Goal: Task Accomplishment & Management: Use online tool/utility

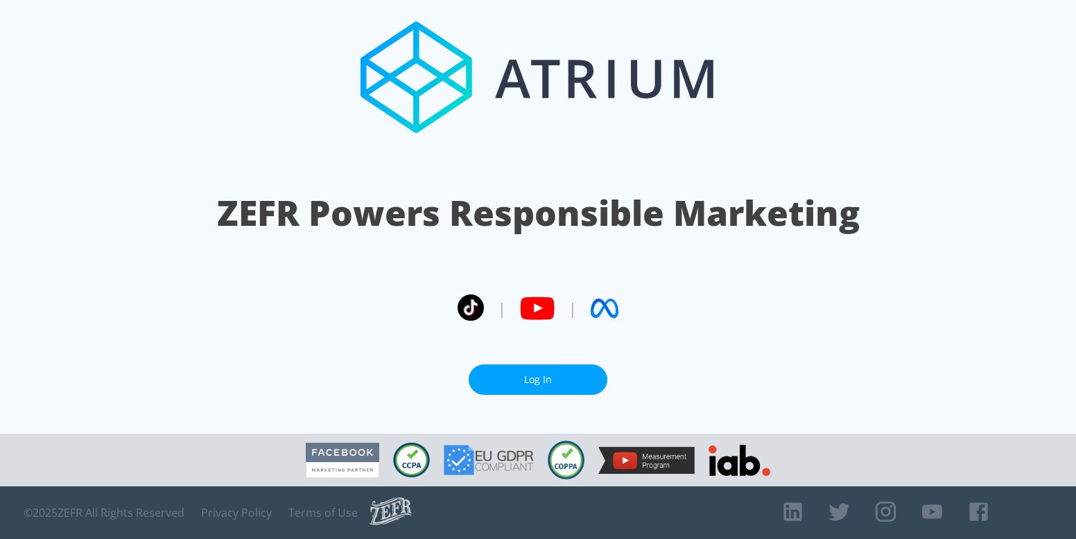
click at [505, 370] on link "Log In" at bounding box center [537, 380] width 139 height 31
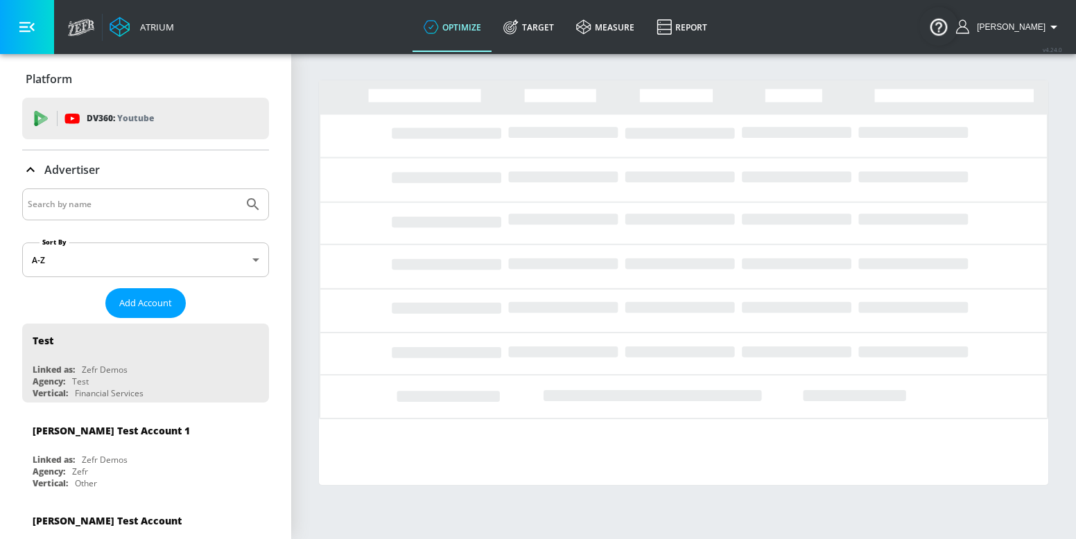
click at [177, 201] on input "Search by name" at bounding box center [133, 204] width 210 height 18
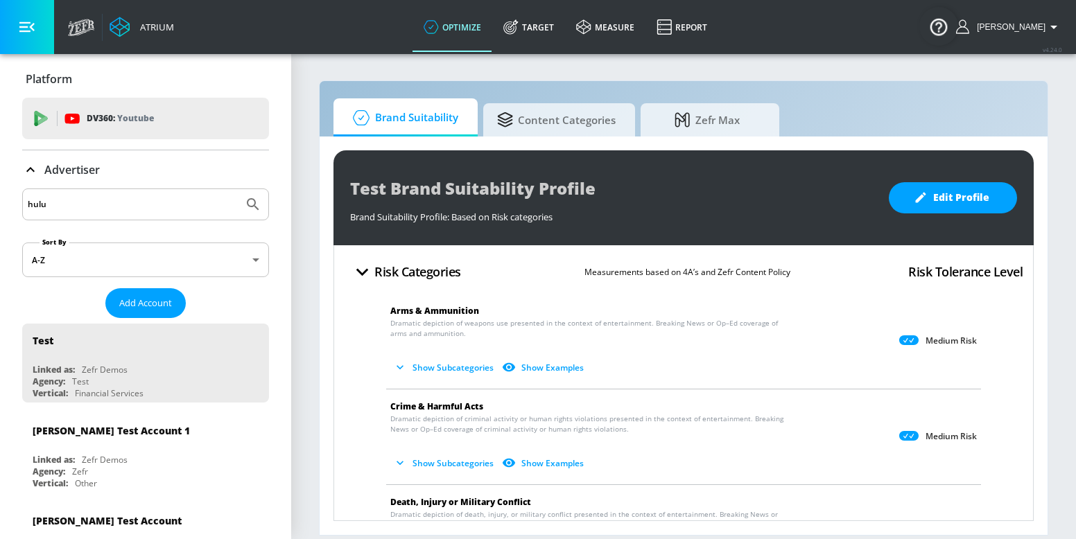
type input "hulu"
click at [238, 189] on button "Submit Search" at bounding box center [253, 204] width 30 height 30
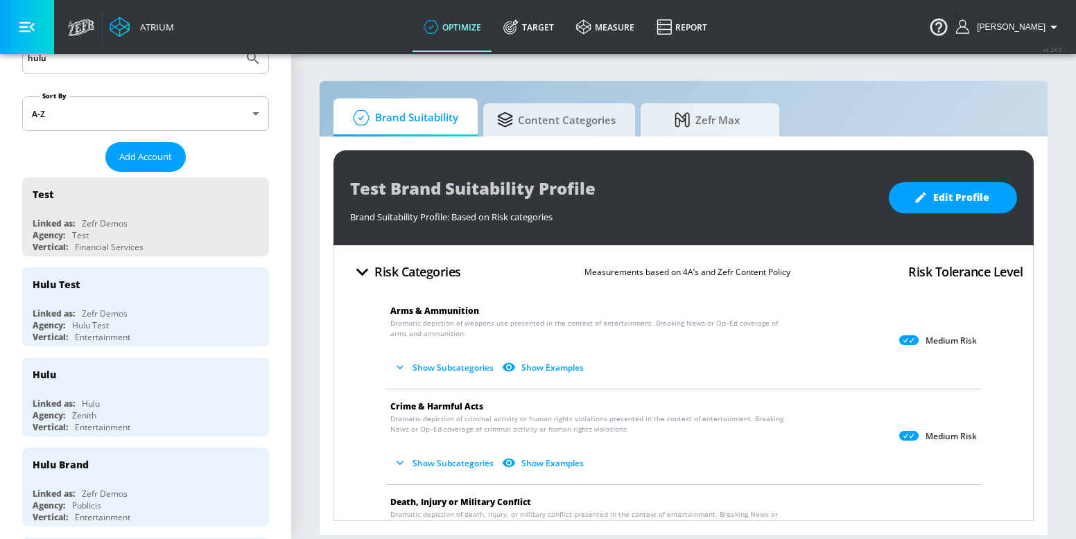
scroll to position [151, 0]
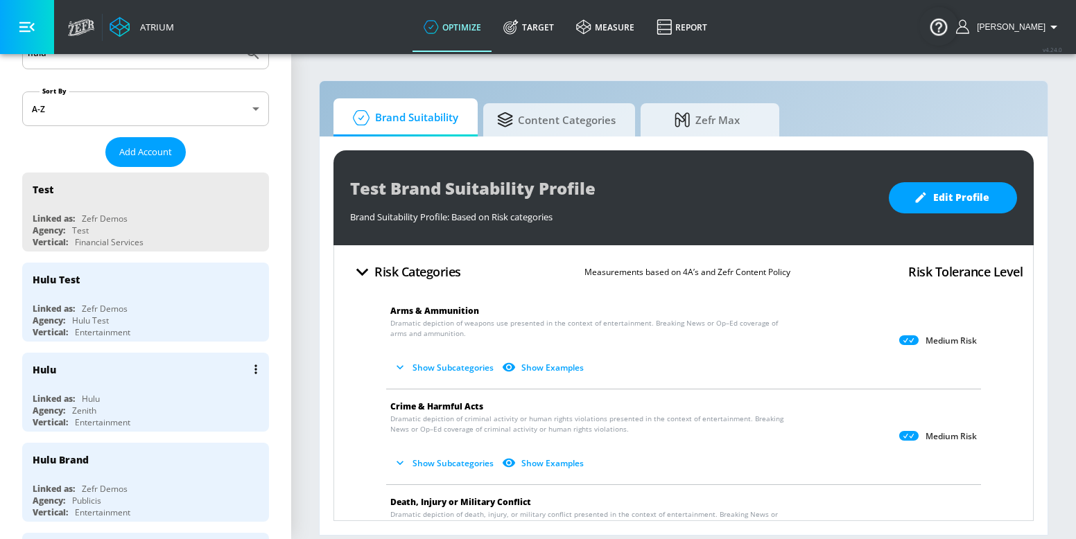
click at [87, 397] on div "Hulu" at bounding box center [91, 399] width 18 height 12
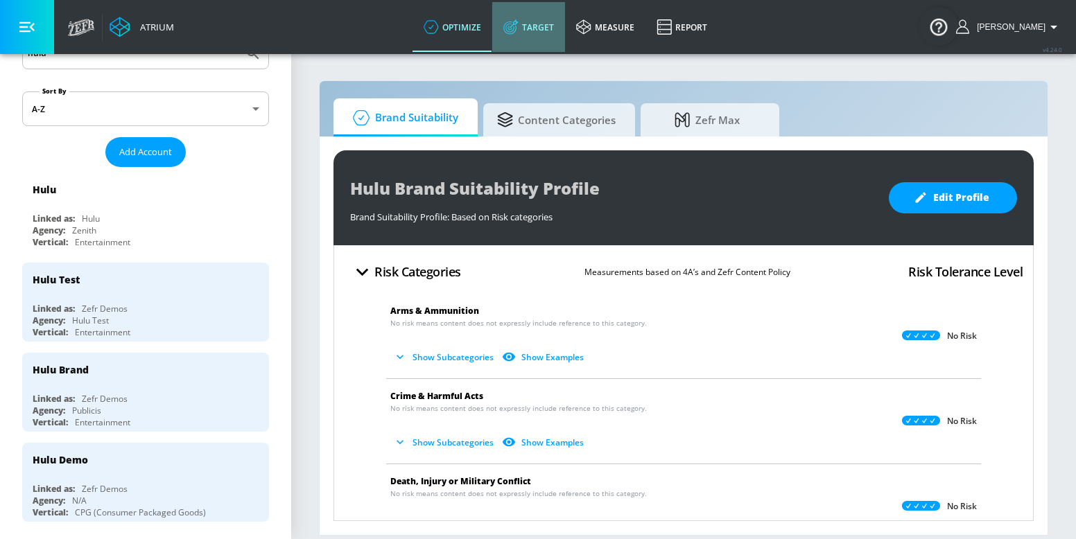
click at [544, 15] on link "Target" at bounding box center [528, 27] width 73 height 50
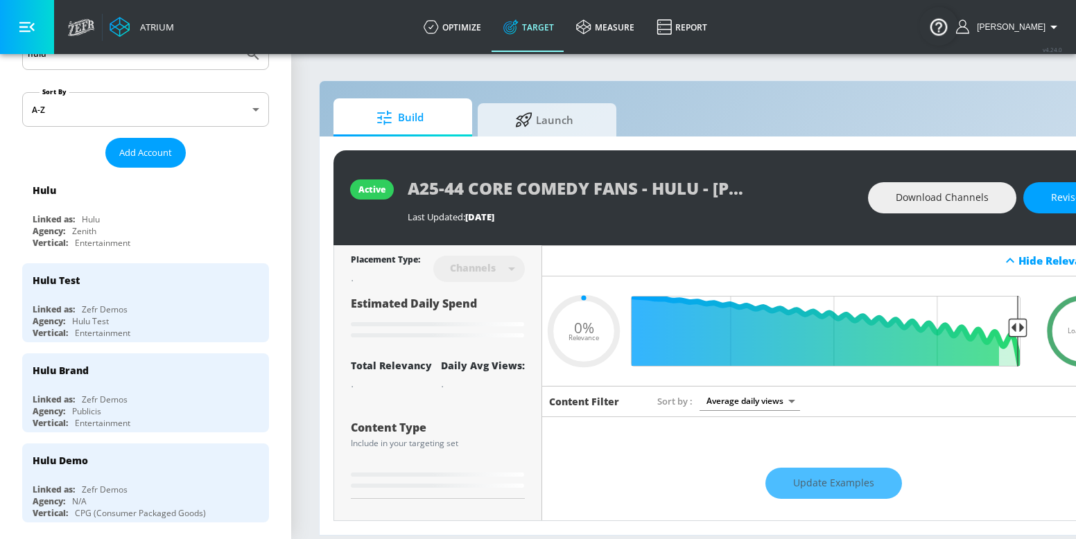
type input "0.05"
click at [510, 119] on span "Launch" at bounding box center [543, 117] width 105 height 33
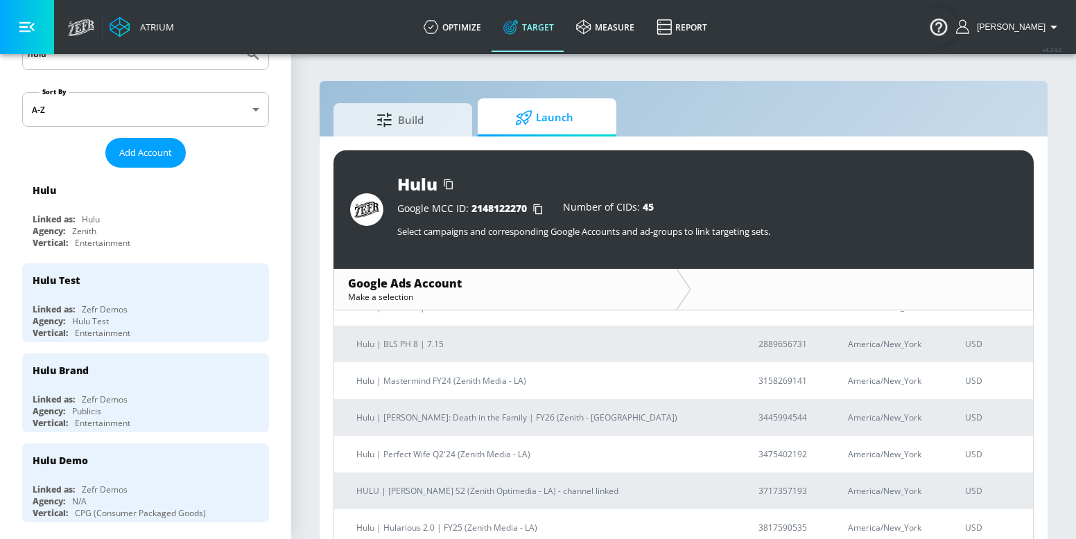
scroll to position [274, 0]
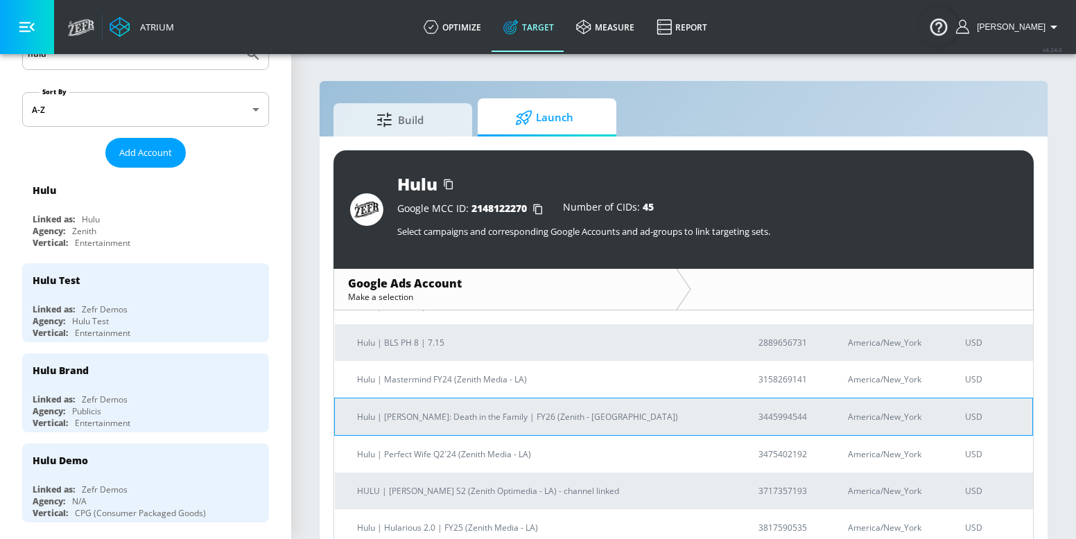
click at [472, 406] on td "Hulu | [PERSON_NAME]: Death in the Family | FY26 (Zenith - [GEOGRAPHIC_DATA])" at bounding box center [535, 416] width 401 height 37
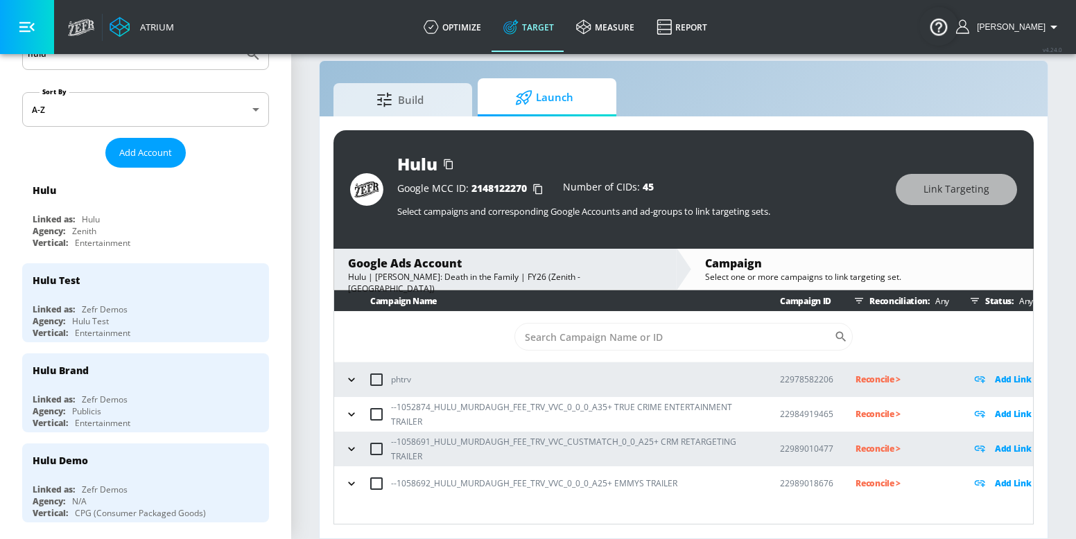
click at [345, 423] on div "--1052874_HULU_MURDAUGH_FEE_TRV_VVC_0_0_0_A35+ TRUE CRIME ENTERTAINMENT TRAILER" at bounding box center [549, 414] width 417 height 29
click at [349, 415] on icon "button" at bounding box center [351, 414] width 14 height 14
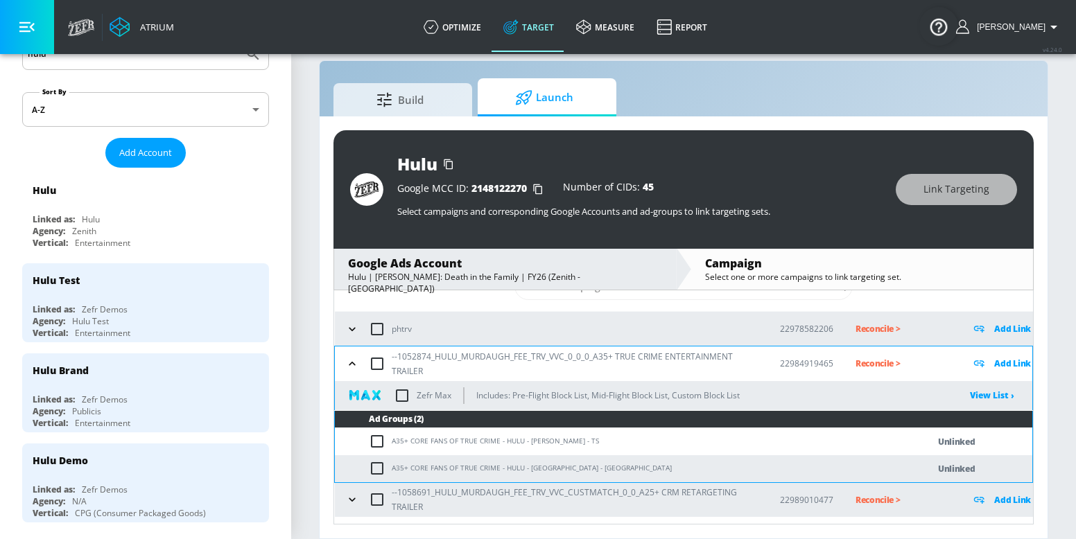
scroll to position [78, 0]
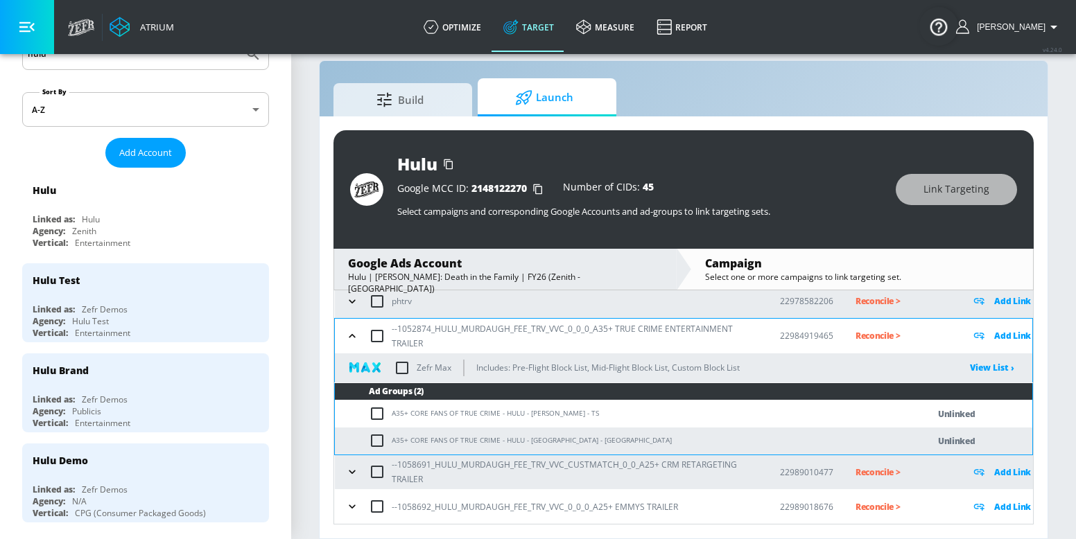
click at [430, 413] on td "A35+ CORE FANS OF TRUE CRIME - HULU - [PERSON_NAME] - TS" at bounding box center [617, 414] width 565 height 27
copy td "A35+ CORE FANS OF TRUE CRIME - HULU - [PERSON_NAME] - TS"
click at [380, 419] on input "checkbox" at bounding box center [380, 413] width 23 height 17
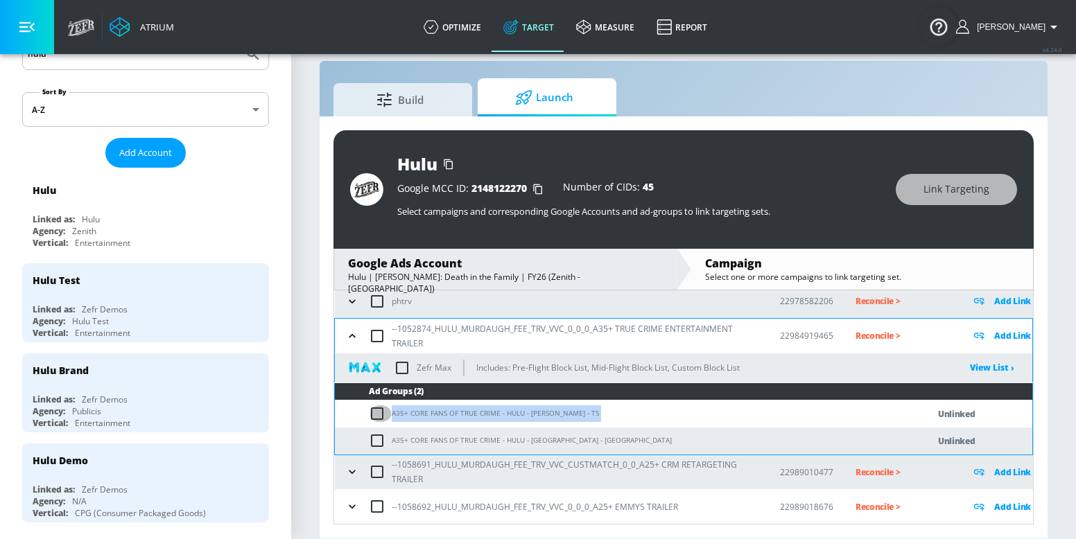
checkbox input "true"
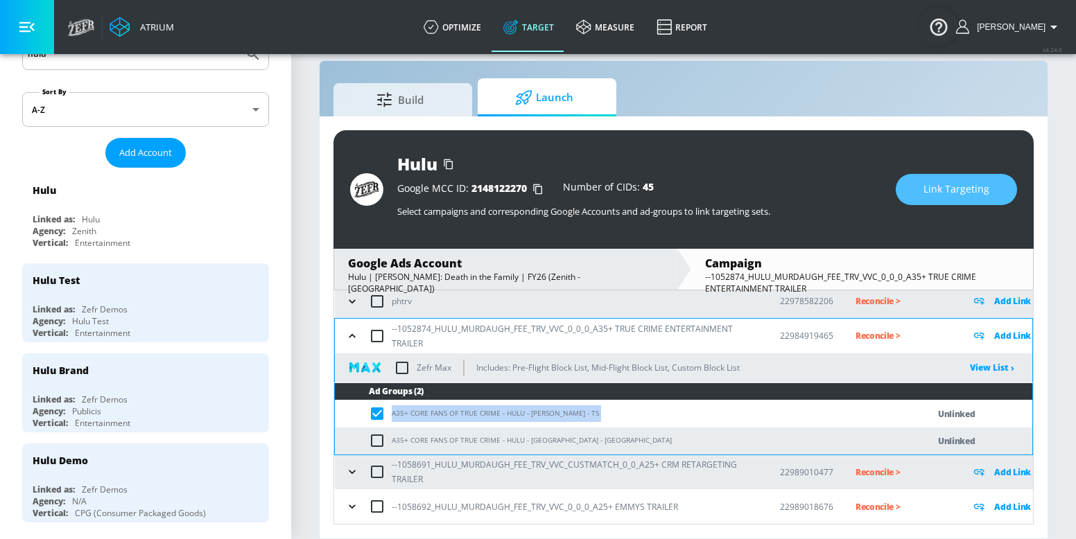
click at [958, 179] on button "Link Targeting" at bounding box center [955, 189] width 121 height 31
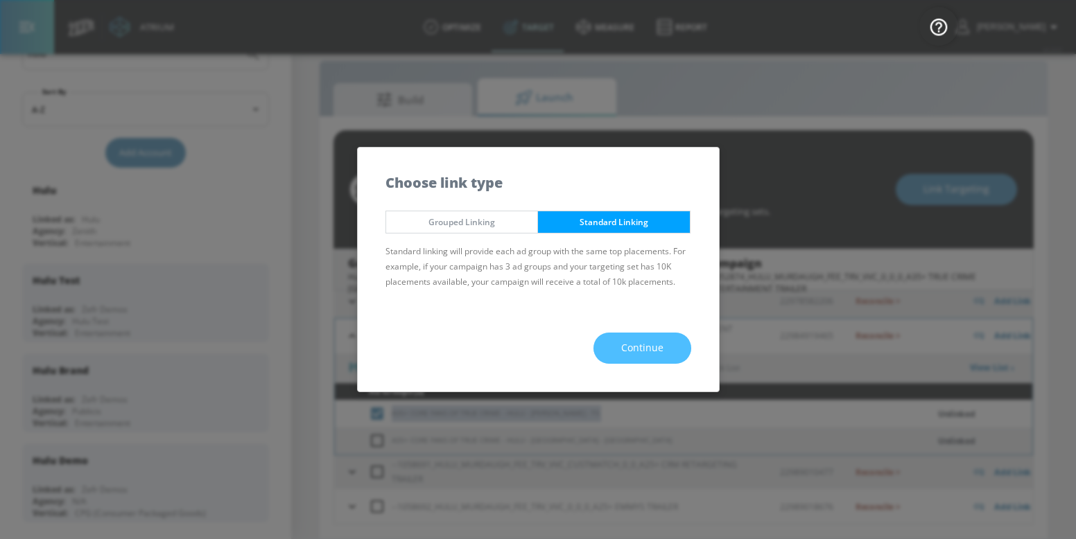
click at [658, 344] on span "Continue" at bounding box center [642, 348] width 42 height 17
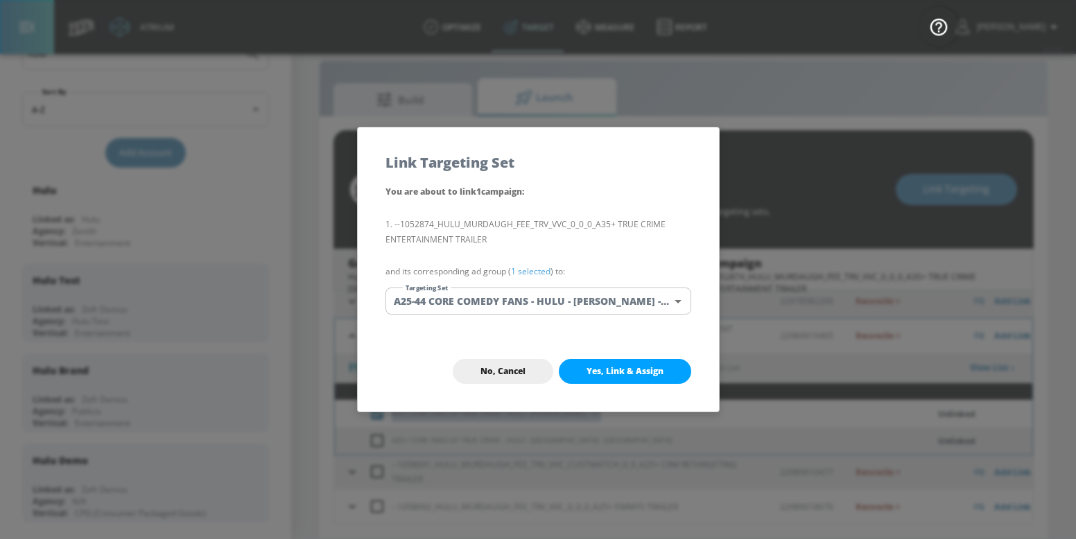
click at [606, 299] on body "Atrium optimize Target measure Report optimize Target measure Report v 4.24.0 […" at bounding box center [538, 259] width 1076 height 559
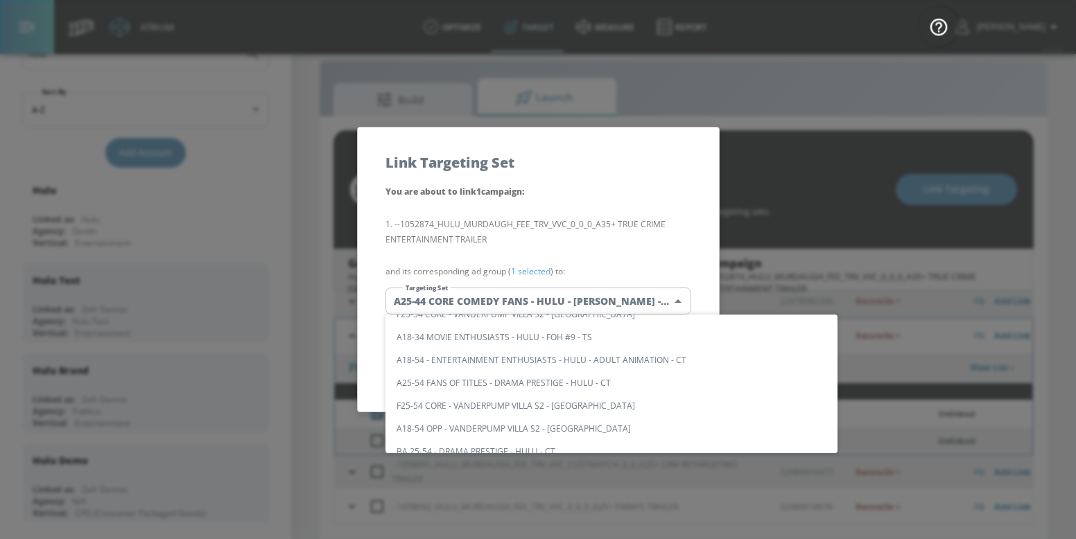
scroll to position [0, 0]
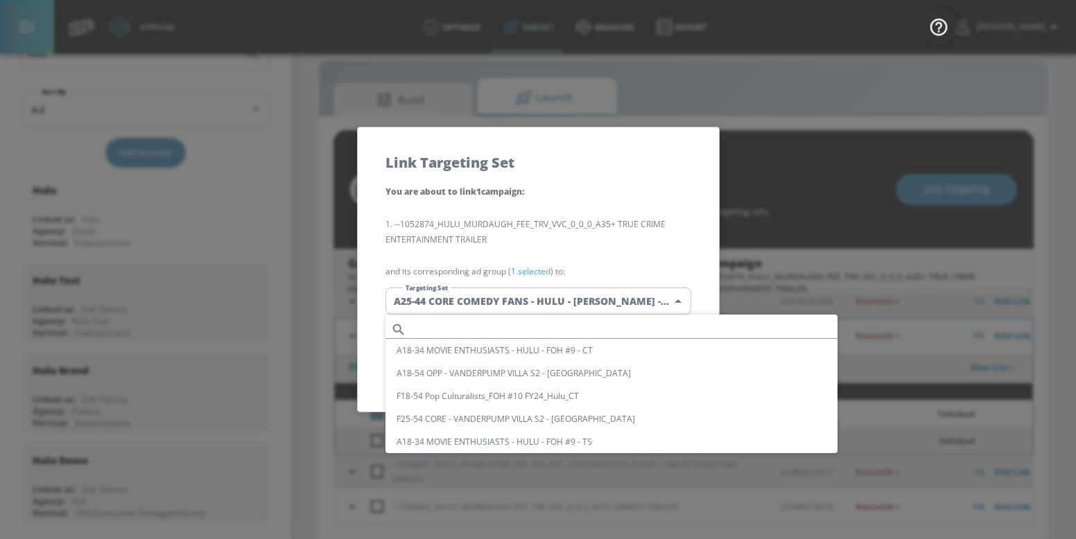
click at [535, 326] on input "text" at bounding box center [625, 329] width 426 height 19
paste input "A35+ CORE FANS OF TRUE CRIME - HULU - [PERSON_NAME] - TS"
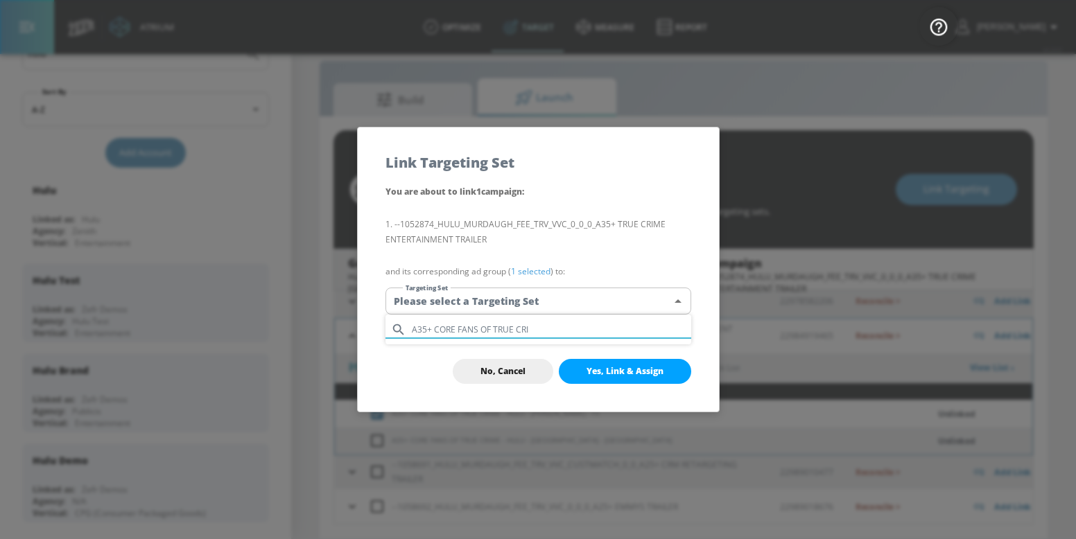
type input "A35+ CORE FANS OF TRUE CRI"
click at [553, 307] on div at bounding box center [538, 269] width 1076 height 539
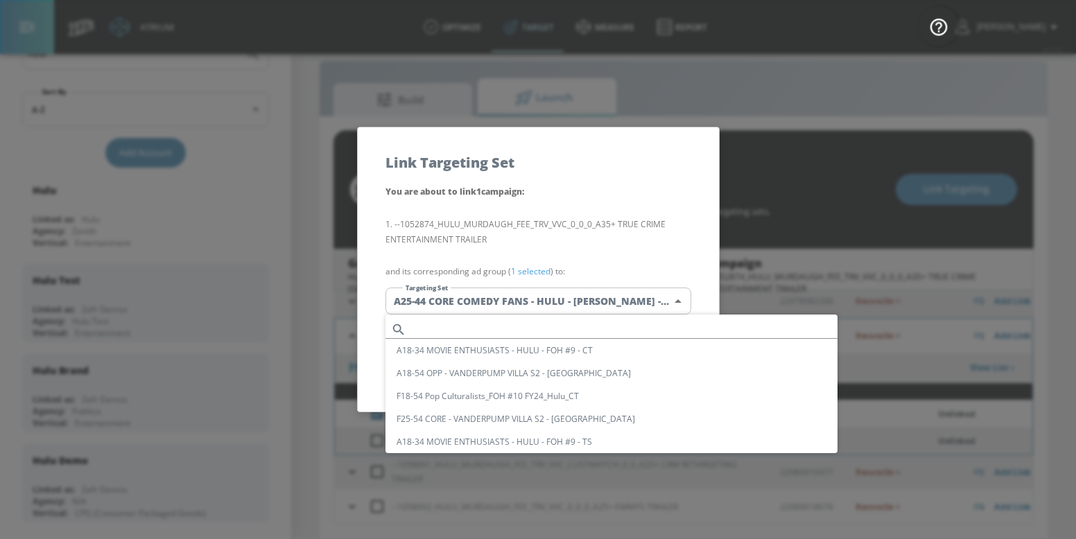
click at [556, 299] on body "Atrium optimize Target measure Report optimize Target measure Report v 4.24.0 […" at bounding box center [538, 259] width 1076 height 559
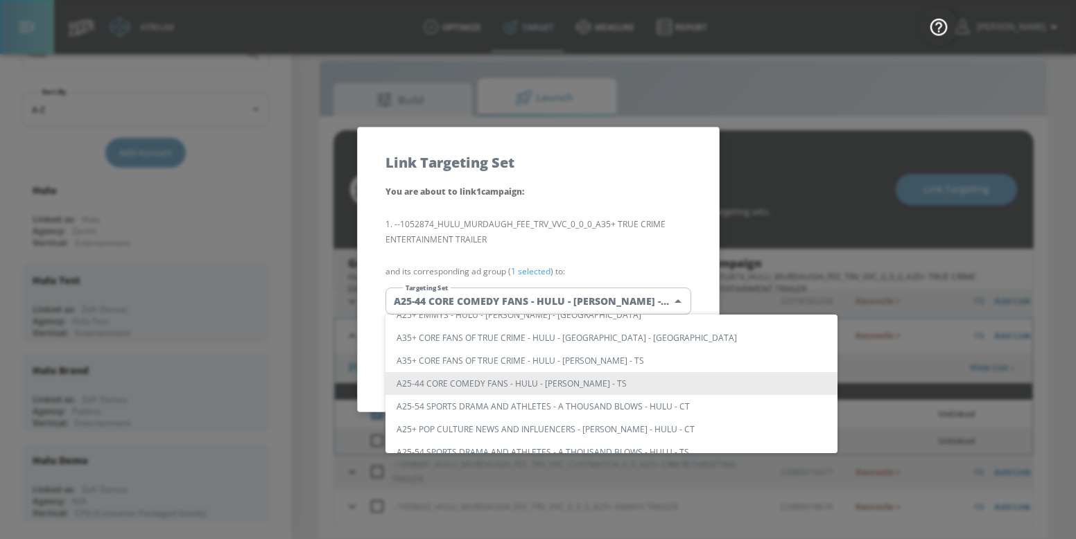
click at [586, 250] on div at bounding box center [538, 269] width 1076 height 539
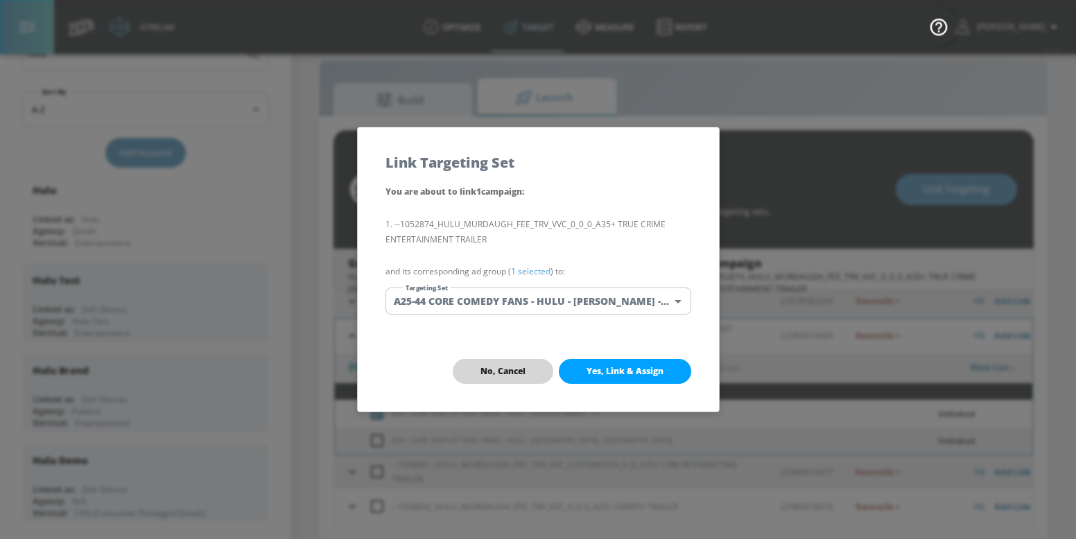
click at [511, 366] on span "No, Cancel" at bounding box center [502, 371] width 45 height 11
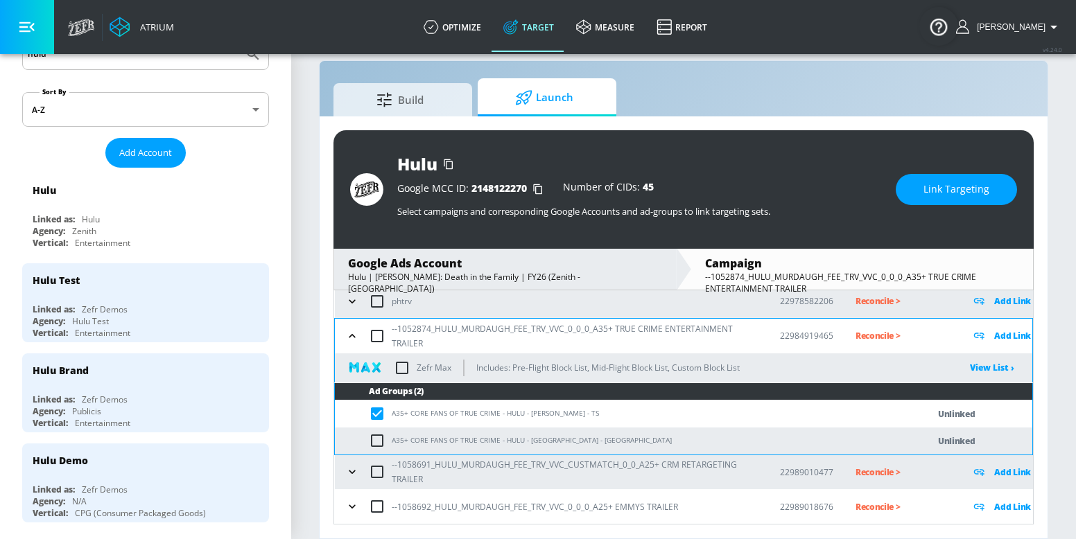
click at [954, 170] on div "Hulu Google MCC ID: 2148122270 Number of CIDs: 45 Select campaigns and correspo…" at bounding box center [683, 189] width 700 height 119
click at [940, 201] on button "Link Targeting" at bounding box center [955, 189] width 121 height 31
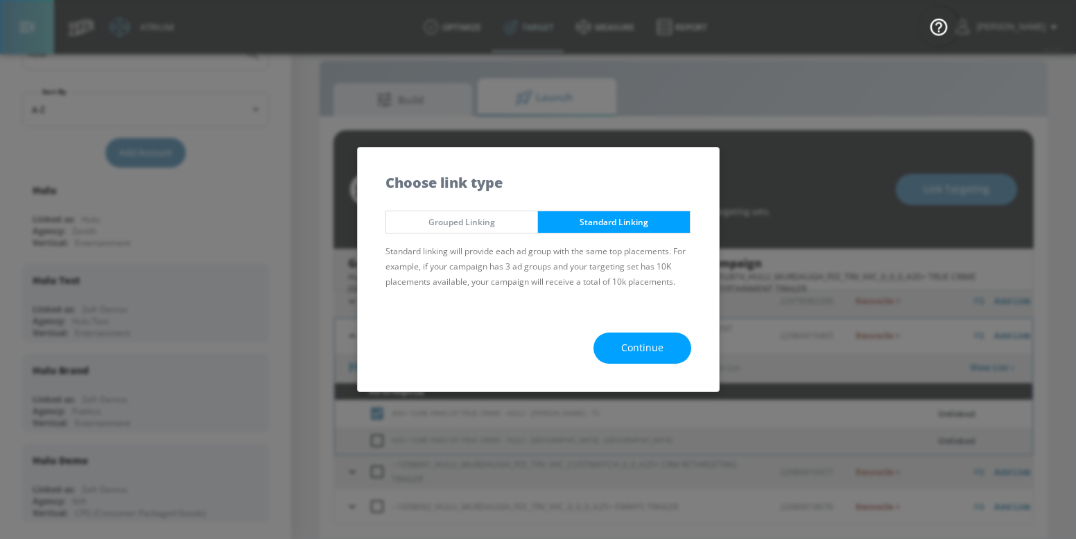
click at [641, 335] on button "Continue" at bounding box center [642, 348] width 98 height 31
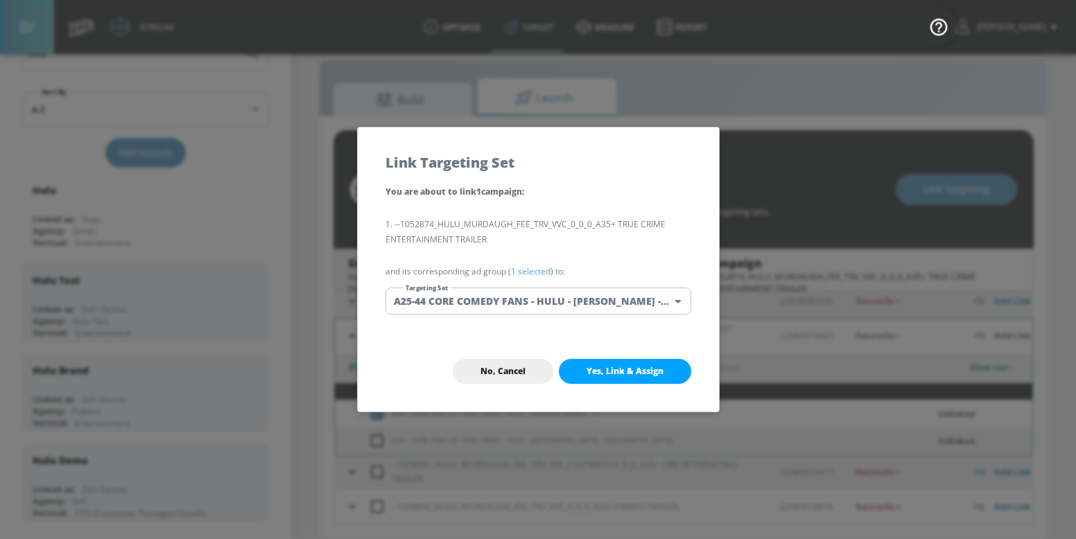
click at [607, 299] on body "Atrium optimize Target measure Report optimize Target measure Report v 4.24.0 […" at bounding box center [538, 259] width 1076 height 559
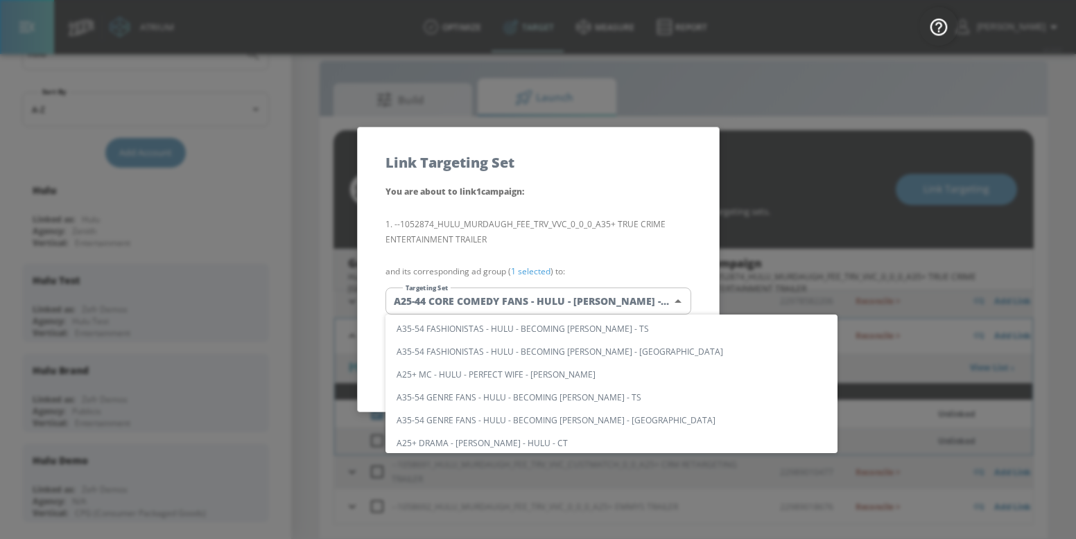
scroll to position [0, 0]
click at [560, 336] on input "text" at bounding box center [625, 329] width 426 height 19
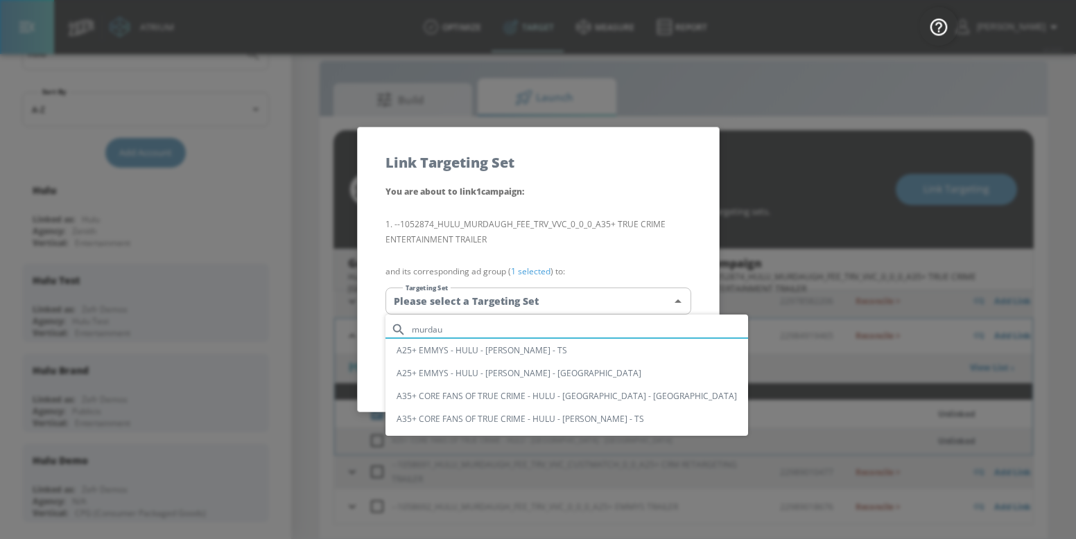
type input "murdau"
click at [587, 412] on li "A35+ CORE FANS OF TRUE CRIME - HULU - [PERSON_NAME] - TS" at bounding box center [566, 418] width 362 height 23
type input "c9b31bc2-38e3-4a7c-82da-383b953626d2"
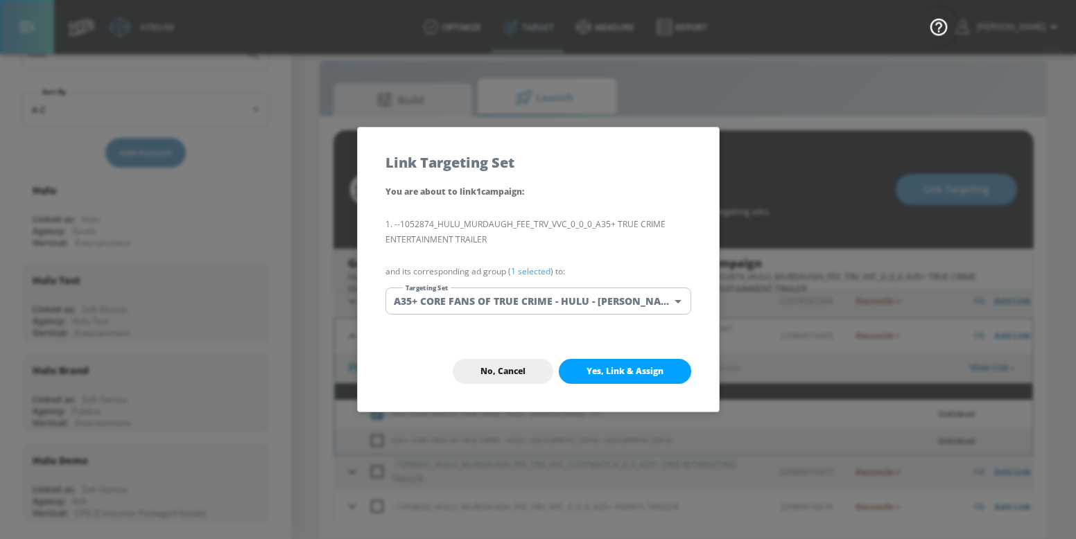
click at [620, 374] on span "Yes, Link & Assign" at bounding box center [624, 371] width 77 height 11
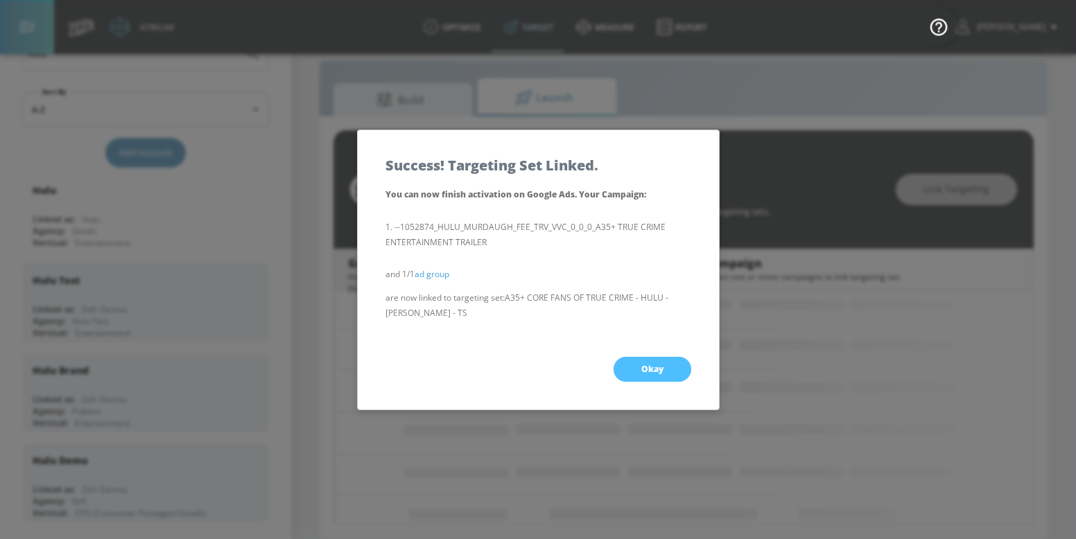
click at [633, 368] on button "Okay" at bounding box center [652, 369] width 78 height 25
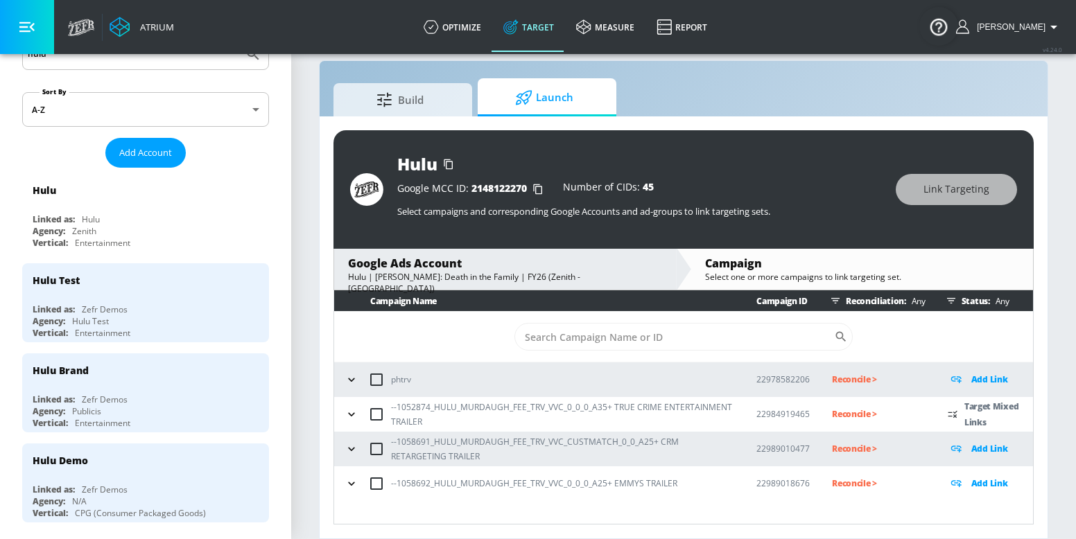
click at [351, 417] on icon "button" at bounding box center [351, 414] width 14 height 14
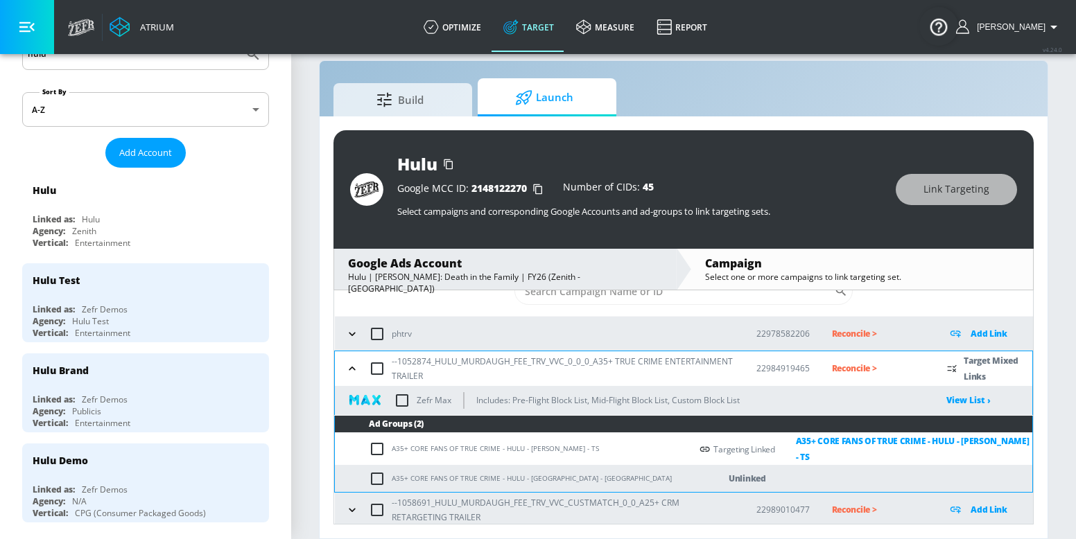
scroll to position [78, 0]
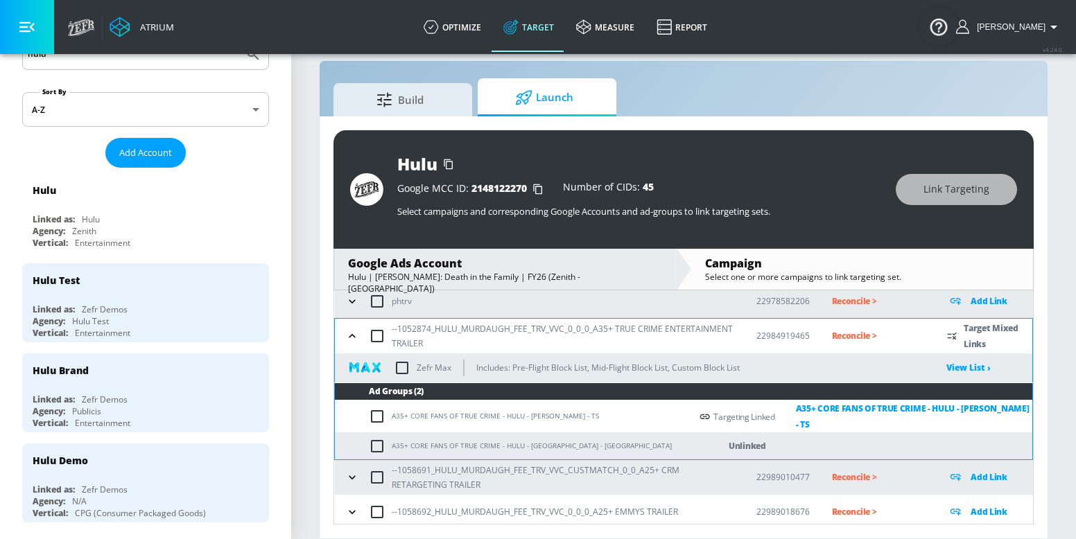
click at [381, 443] on input "checkbox" at bounding box center [380, 446] width 23 height 17
checkbox input "true"
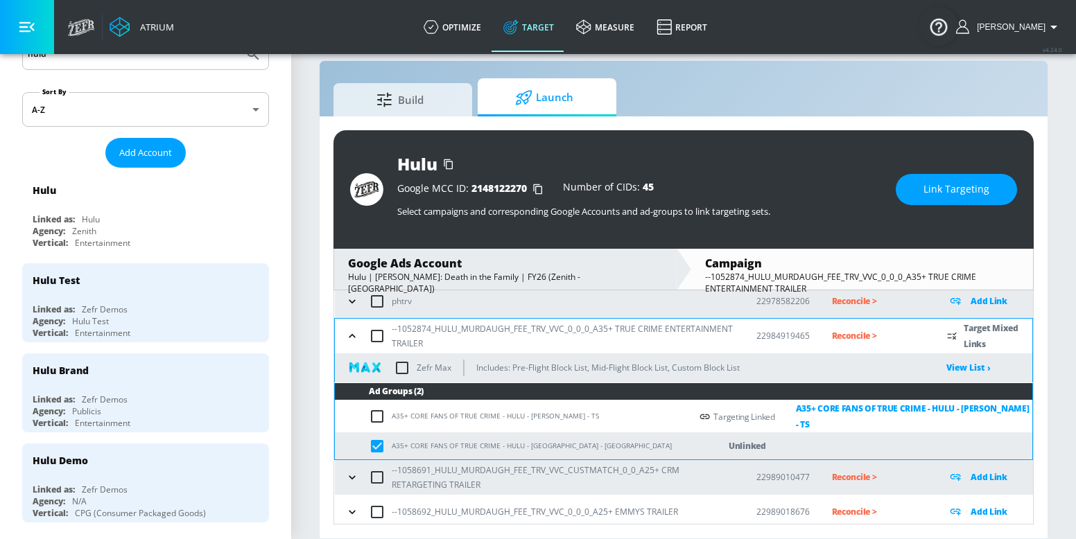
click at [927, 195] on span "Link Targeting" at bounding box center [956, 189] width 66 height 17
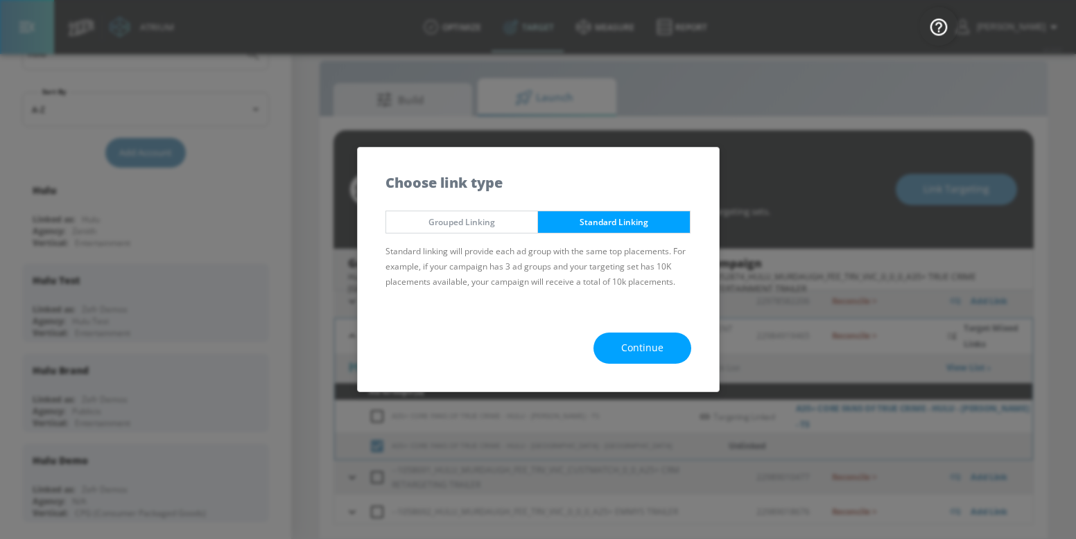
click at [617, 355] on button "Continue" at bounding box center [642, 348] width 98 height 31
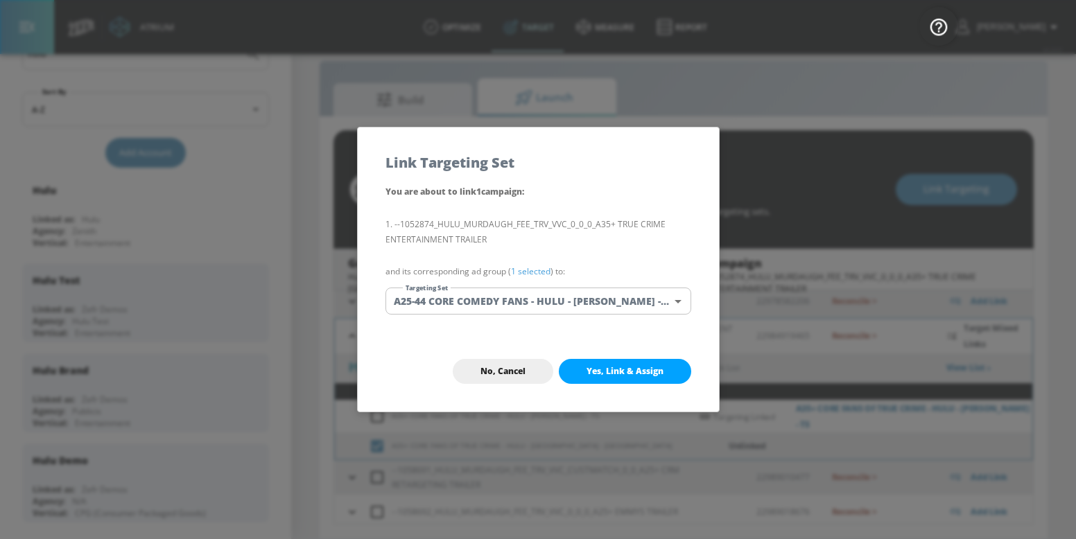
click at [517, 303] on body "Atrium optimize Target measure Report optimize Target measure Report v 4.24.0 […" at bounding box center [538, 259] width 1076 height 559
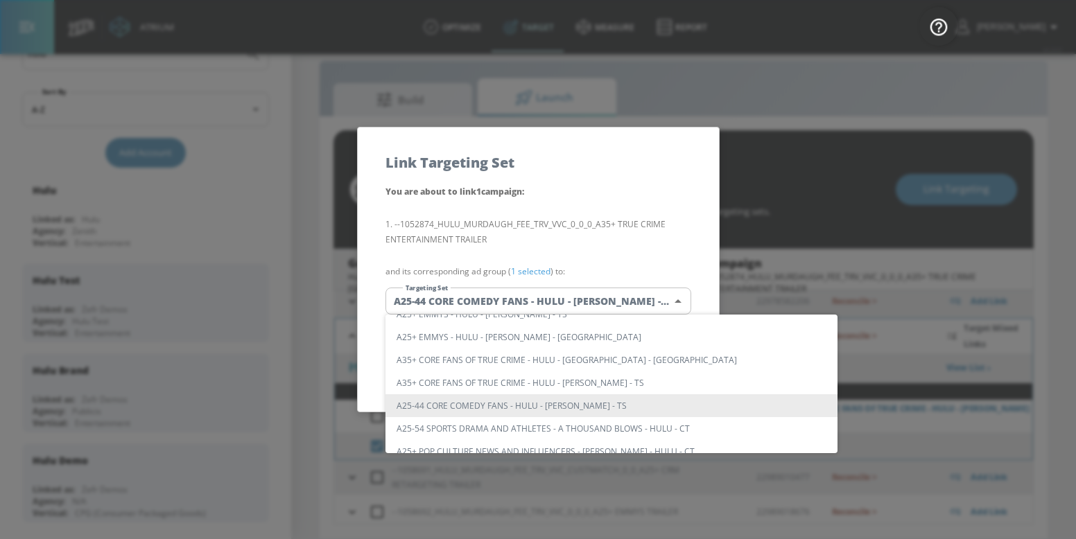
scroll to position [2069, 0]
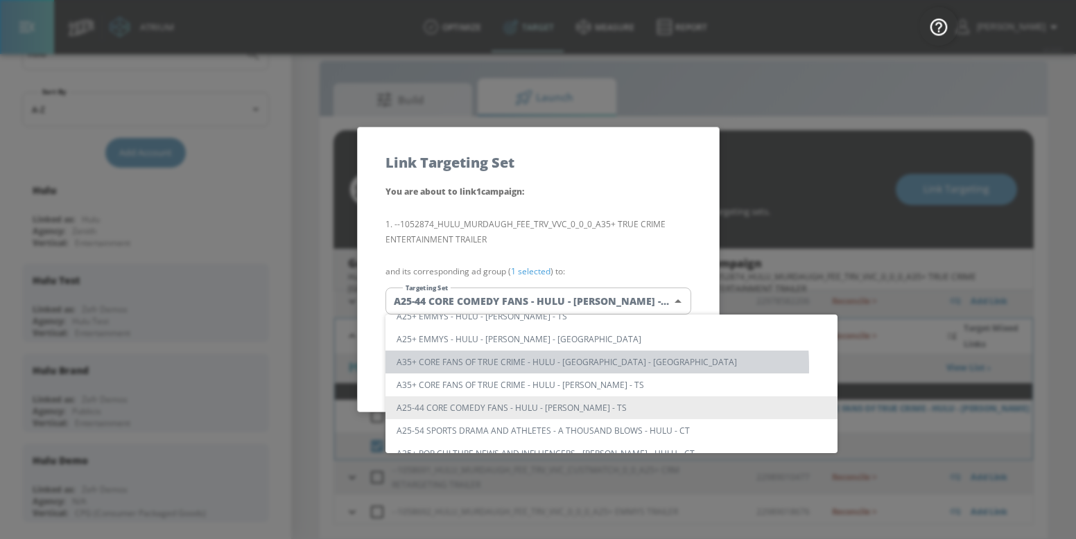
click at [541, 367] on li "A35+ CORE FANS OF TRUE CRIME - HULU - [GEOGRAPHIC_DATA] - [GEOGRAPHIC_DATA]" at bounding box center [611, 362] width 452 height 23
type input "c5ffadd0-bb85-4440-8da0-633e24cabd2a"
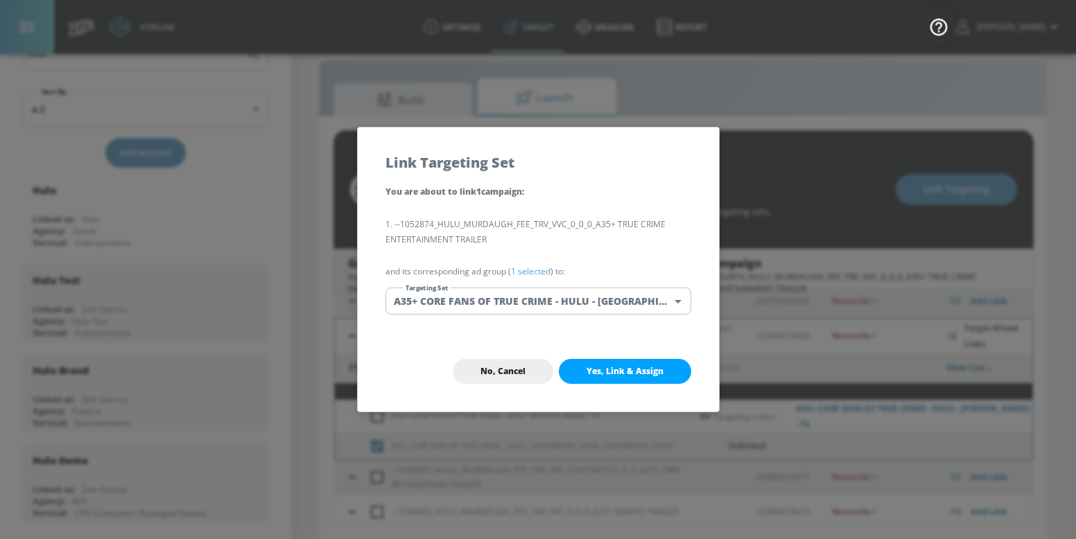
click at [590, 366] on span "Yes, Link & Assign" at bounding box center [624, 371] width 77 height 11
checkbox input "false"
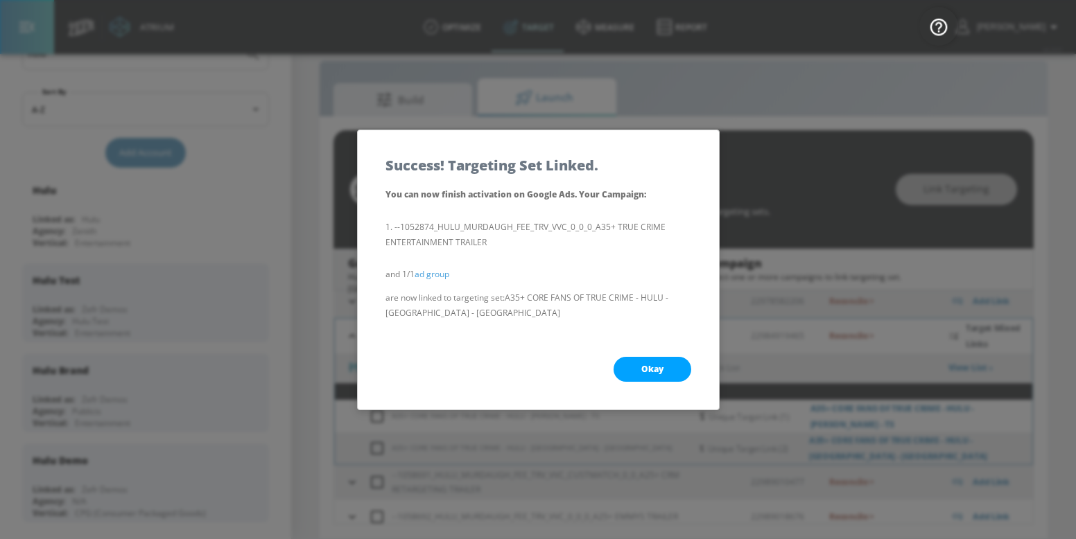
click at [613, 360] on div "Okay" at bounding box center [538, 369] width 361 height 80
click at [649, 375] on button "Okay" at bounding box center [652, 369] width 78 height 25
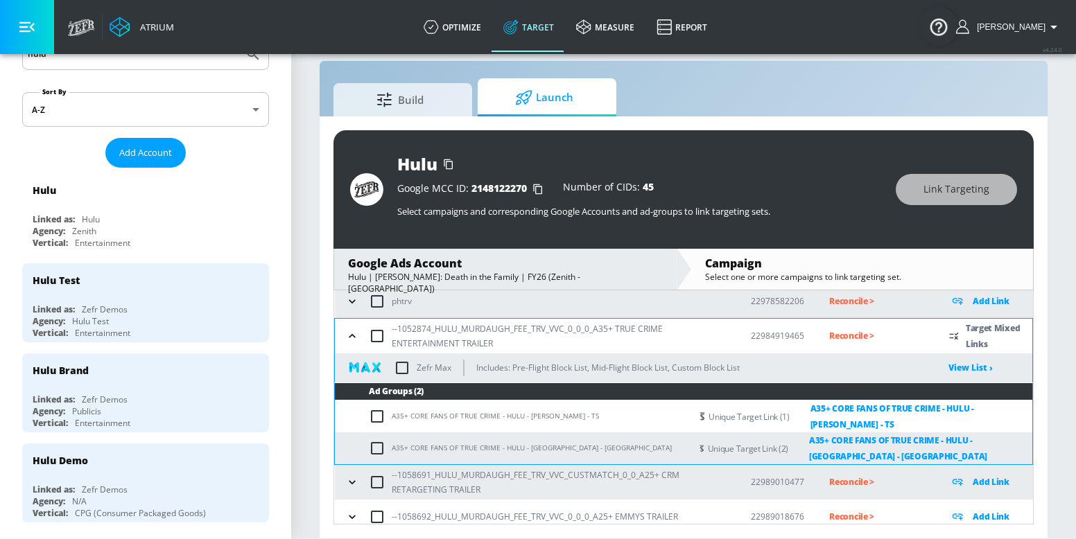
scroll to position [89, 0]
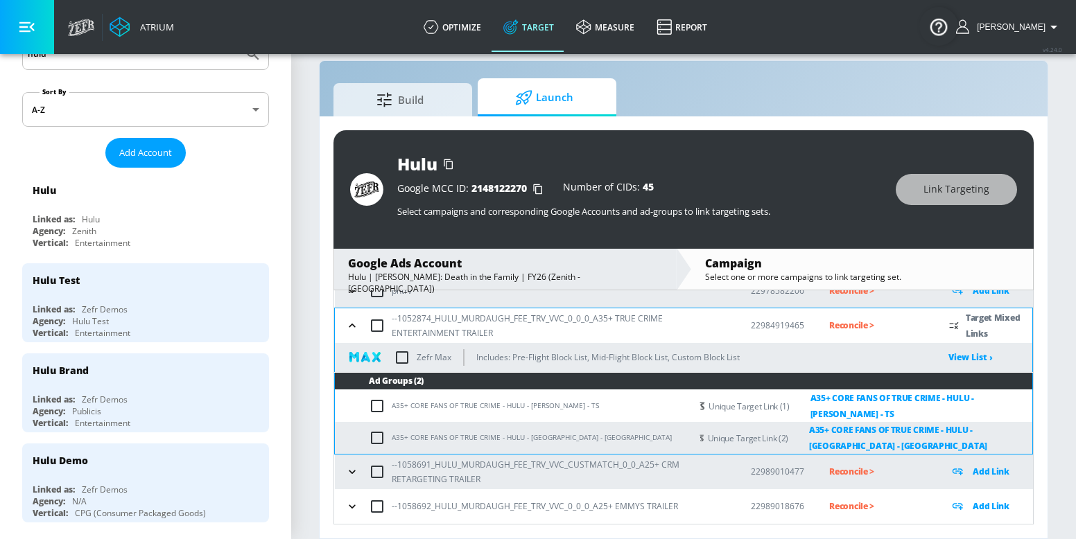
click at [359, 473] on button "button" at bounding box center [352, 472] width 21 height 21
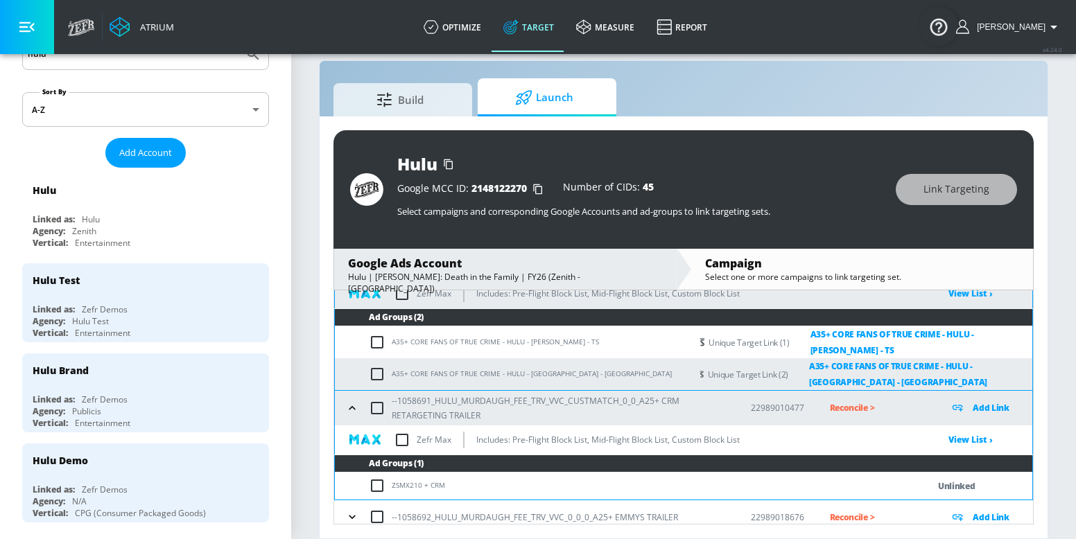
scroll to position [163, 0]
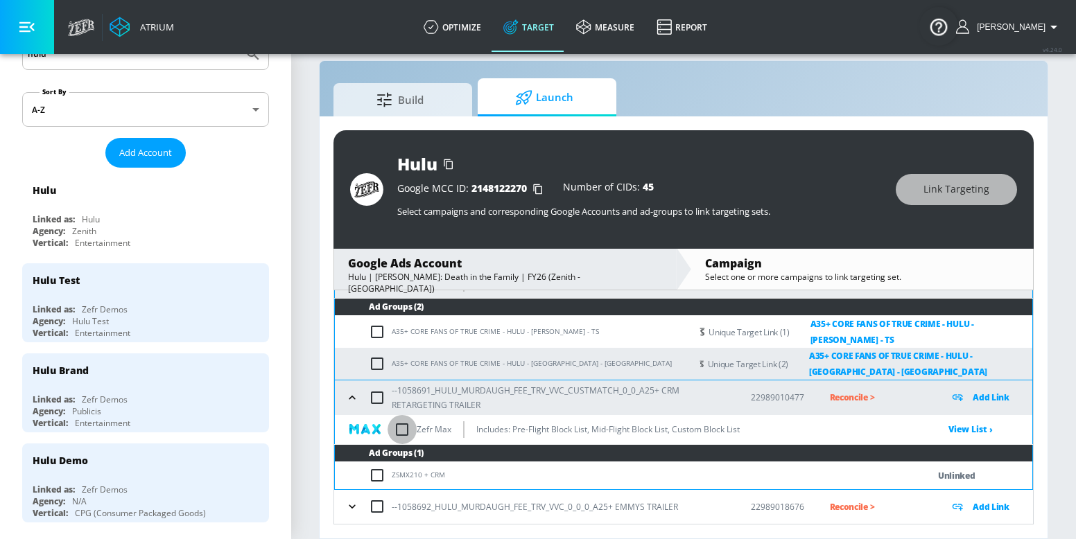
click at [402, 422] on input "checkbox" at bounding box center [401, 429] width 29 height 29
checkbox input "true"
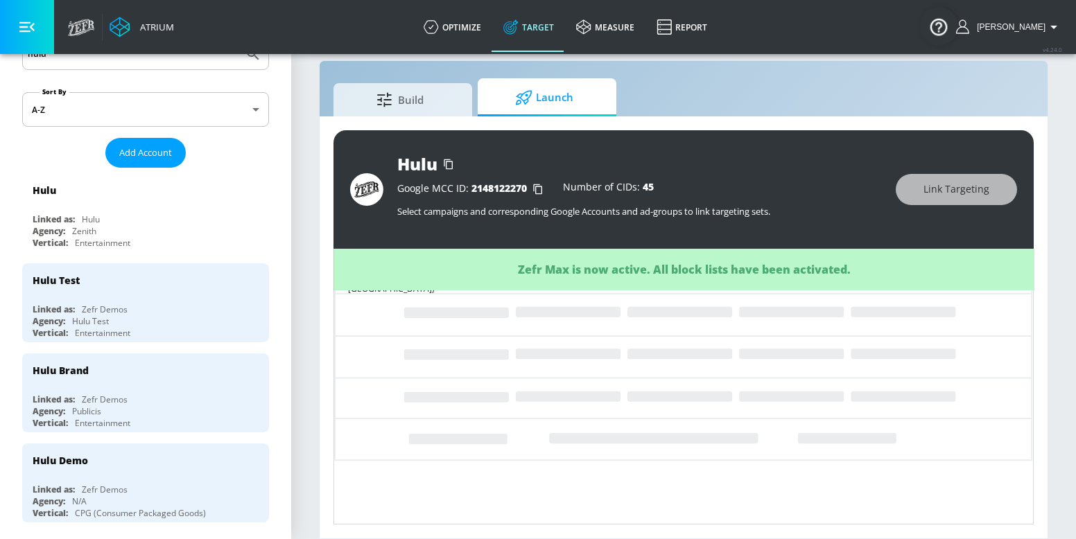
scroll to position [0, 0]
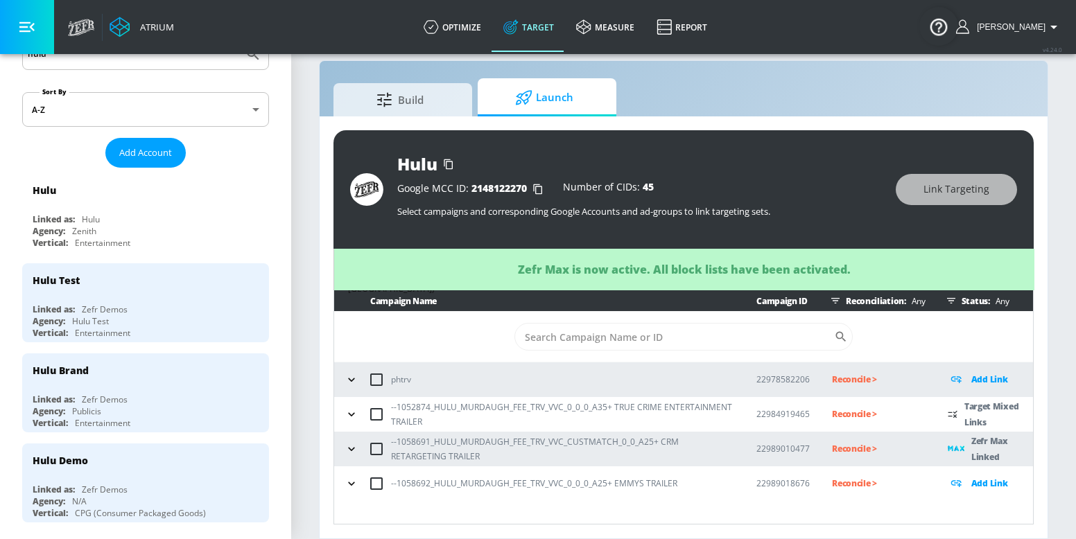
click at [362, 406] on input "checkbox" at bounding box center [376, 414] width 29 height 29
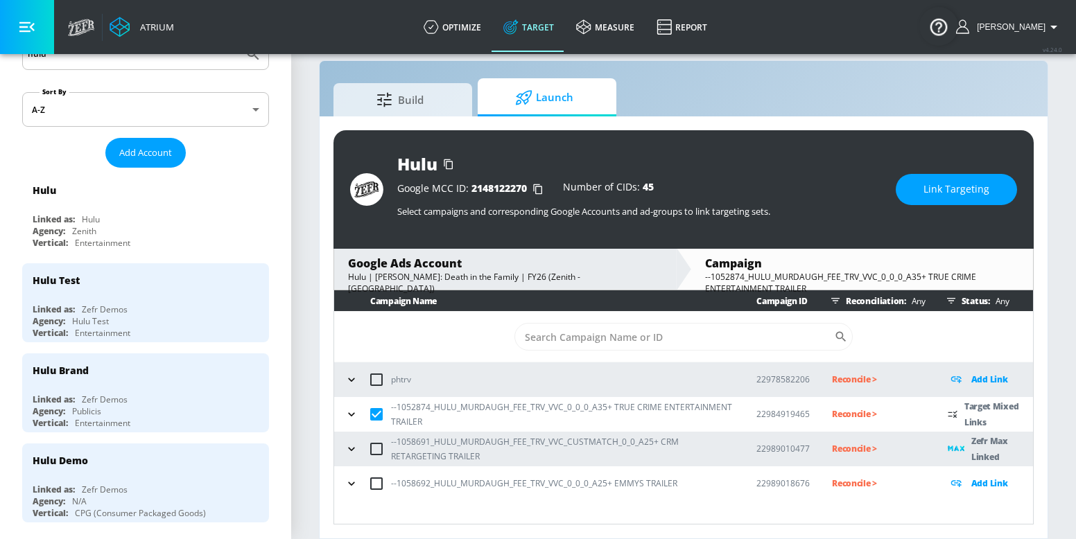
click at [358, 414] on button "button" at bounding box center [351, 414] width 21 height 21
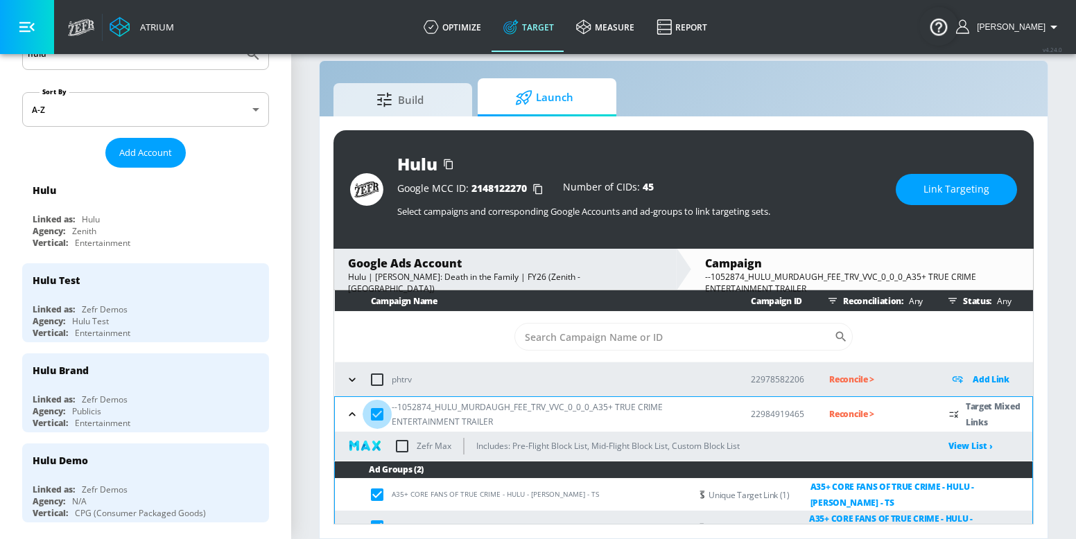
click at [380, 412] on input "checkbox" at bounding box center [376, 414] width 29 height 29
checkbox input "false"
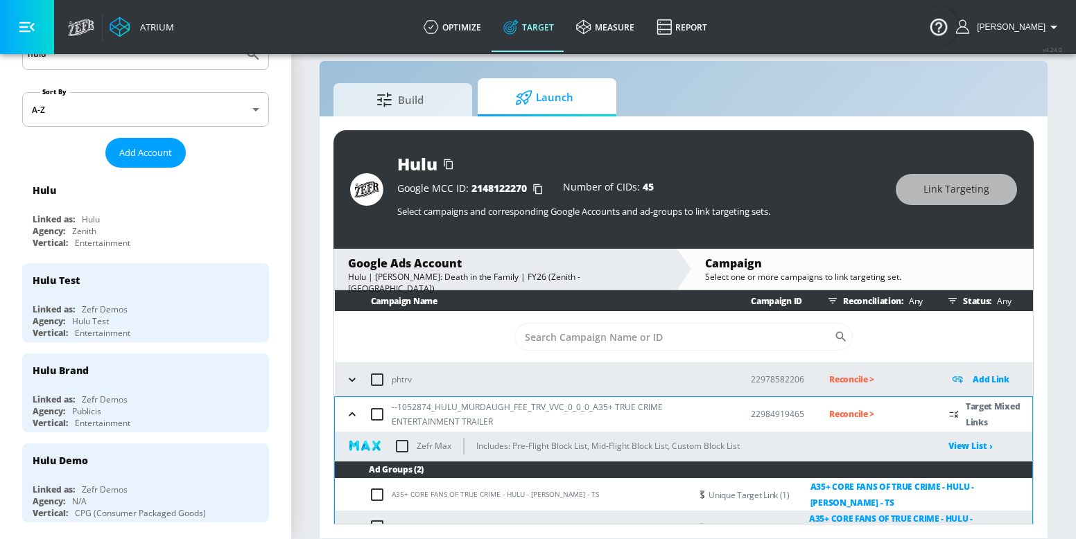
click at [398, 438] on input "checkbox" at bounding box center [401, 446] width 29 height 29
checkbox input "true"
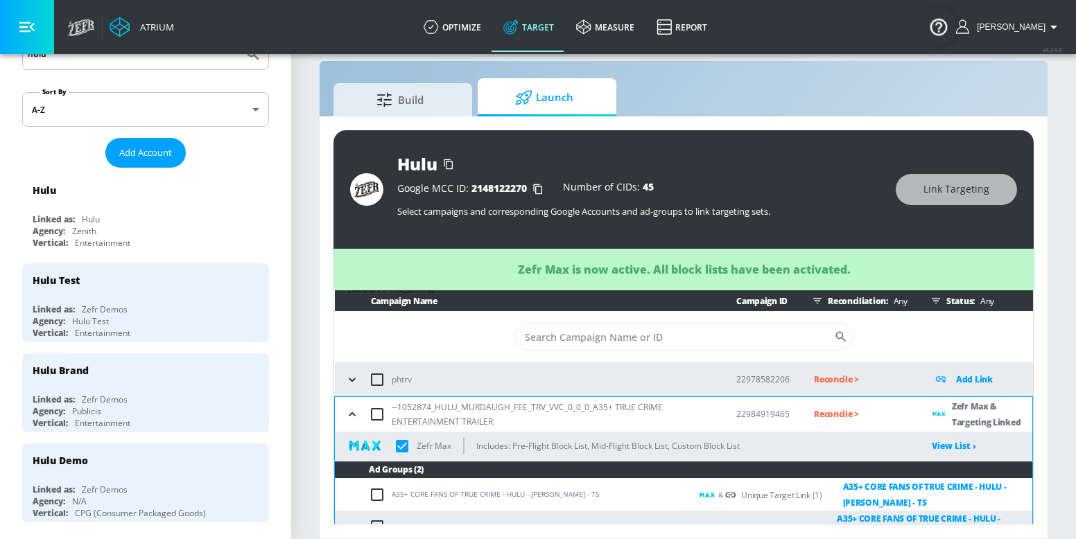
click at [358, 417] on icon "button" at bounding box center [352, 414] width 14 height 14
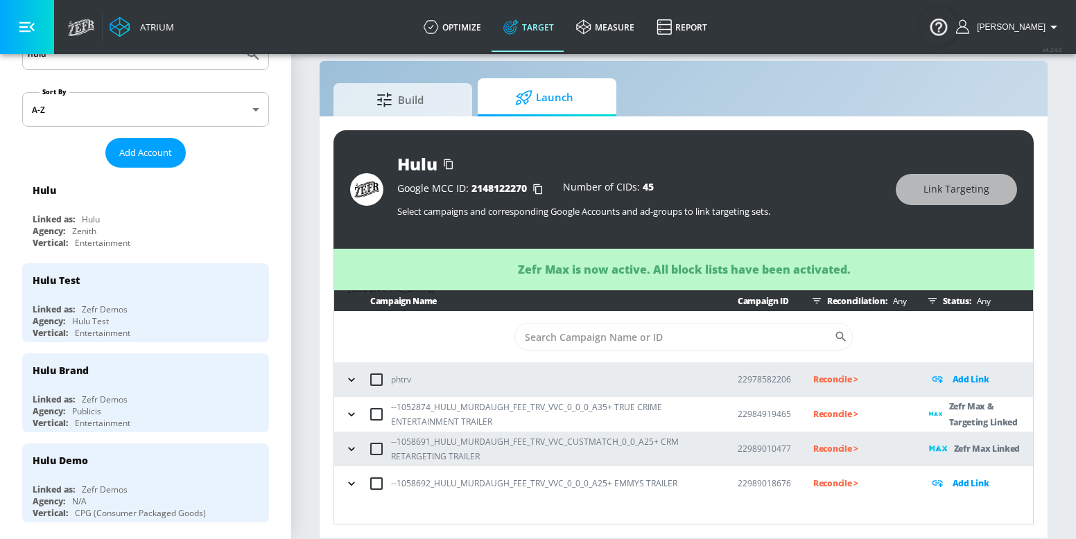
click at [360, 470] on div "--1058692_HULU_MURDAUGH_FEE_TRV_VVC_0_0_0_A25+ EMMYS TRAILER" at bounding box center [528, 483] width 374 height 29
click at [349, 473] on button "button" at bounding box center [351, 483] width 21 height 21
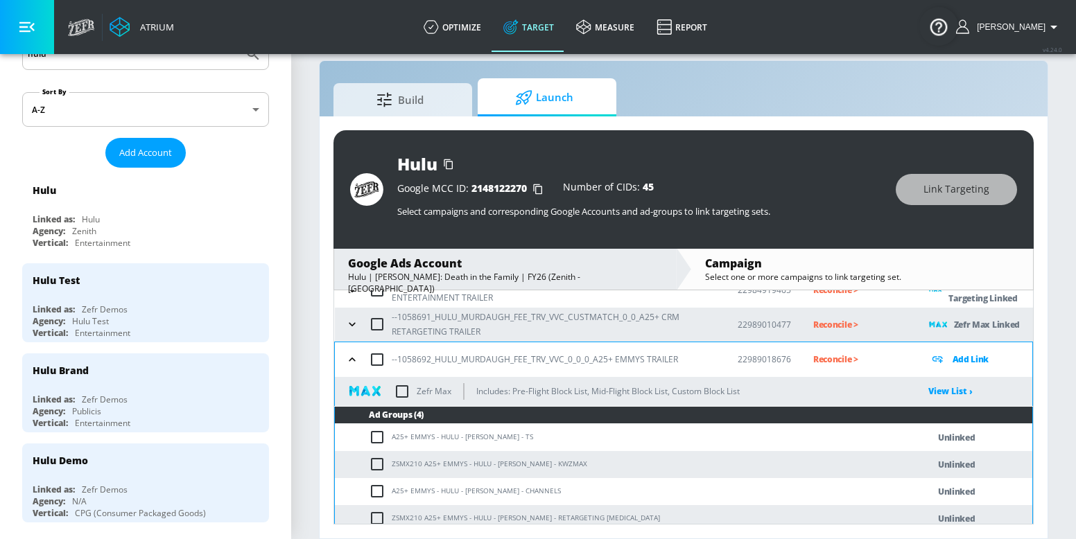
scroll to position [133, 0]
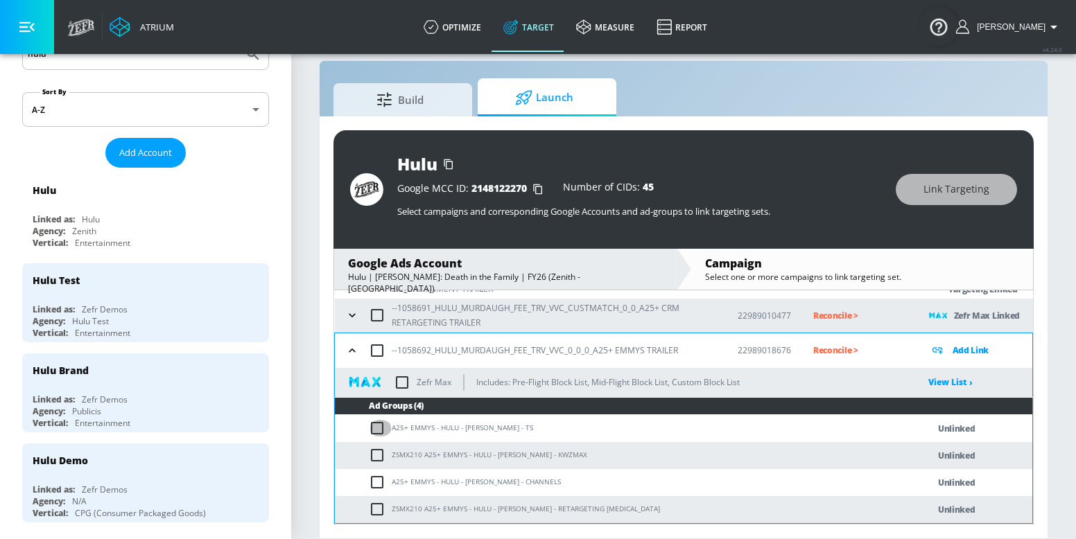
click at [380, 429] on input "checkbox" at bounding box center [380, 428] width 23 height 17
checkbox input "true"
click at [940, 184] on span "Link Targeting" at bounding box center [956, 189] width 66 height 17
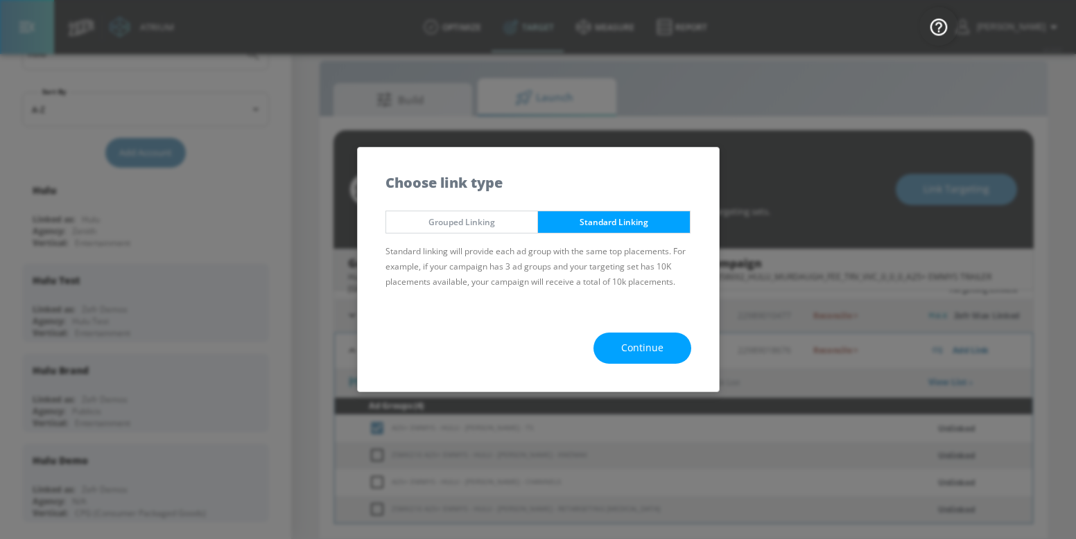
click at [630, 376] on div "Continue" at bounding box center [538, 348] width 361 height 87
click at [642, 348] on span "Continue" at bounding box center [642, 348] width 42 height 17
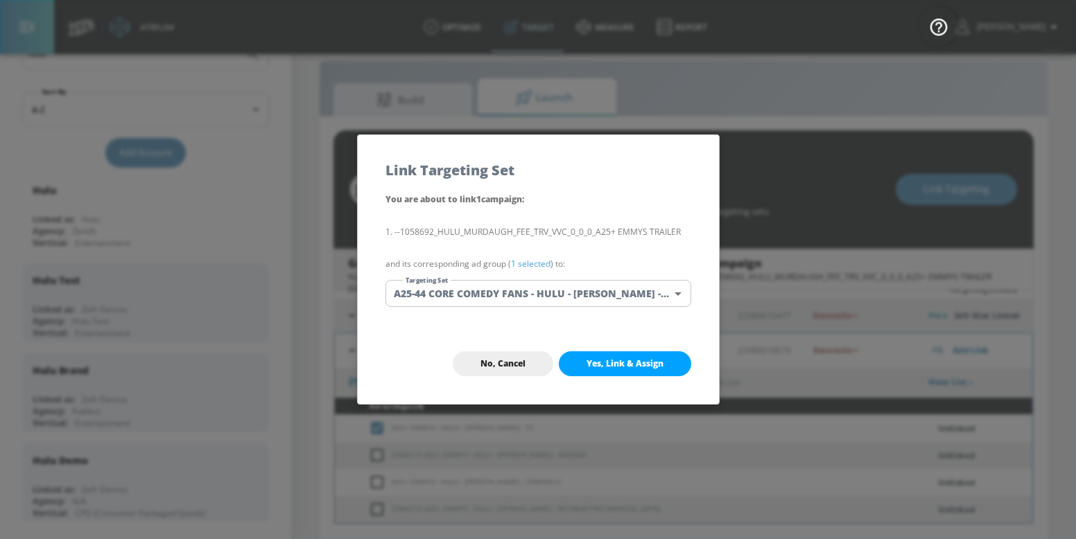
click at [586, 290] on body "Atrium optimize Target measure Report optimize Target measure Report v 4.24.0 […" at bounding box center [538, 259] width 1076 height 559
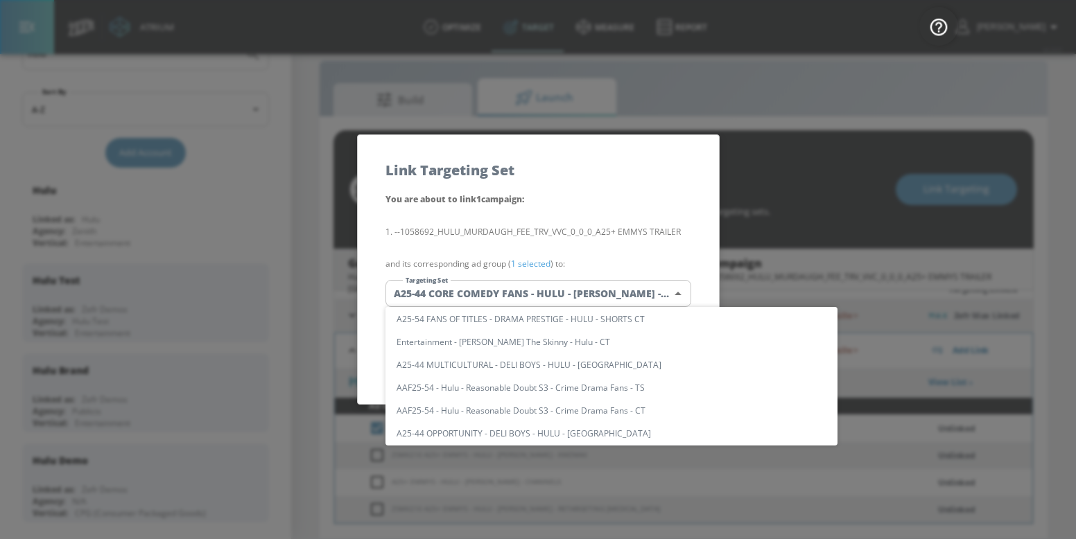
scroll to position [0, 0]
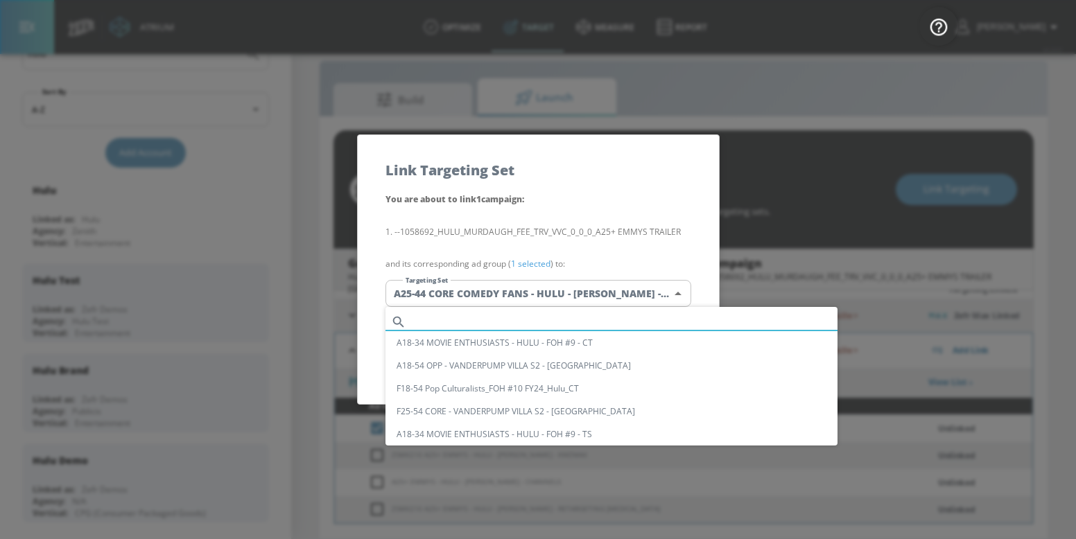
click at [562, 316] on input "text" at bounding box center [625, 322] width 426 height 19
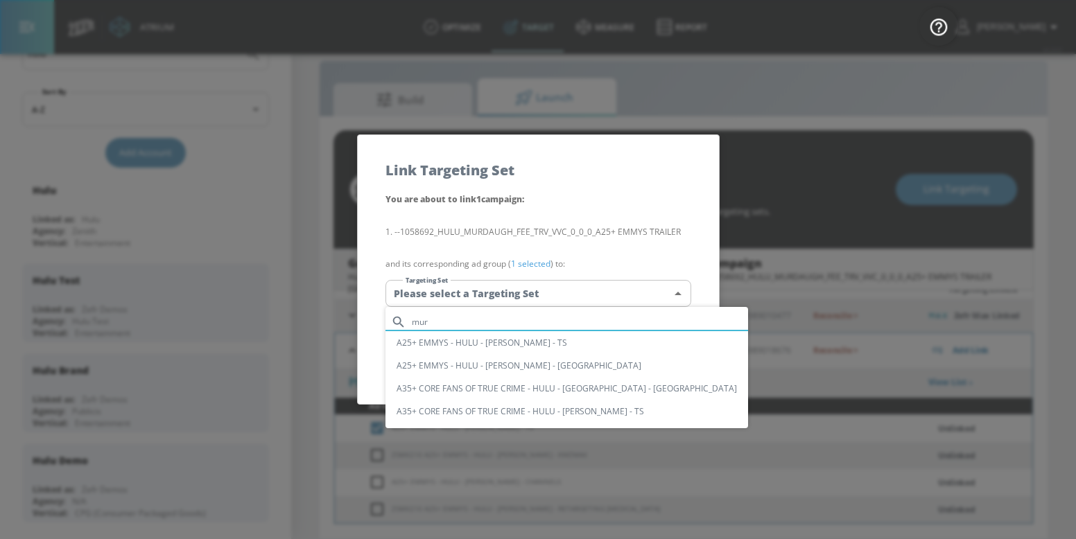
type input "mur"
click at [548, 345] on li "A25+ EMMYS - HULU - [PERSON_NAME] - TS" at bounding box center [566, 342] width 362 height 23
type input "8d5ec6c8-58c0-46b9-abd2-6a243ab7c063"
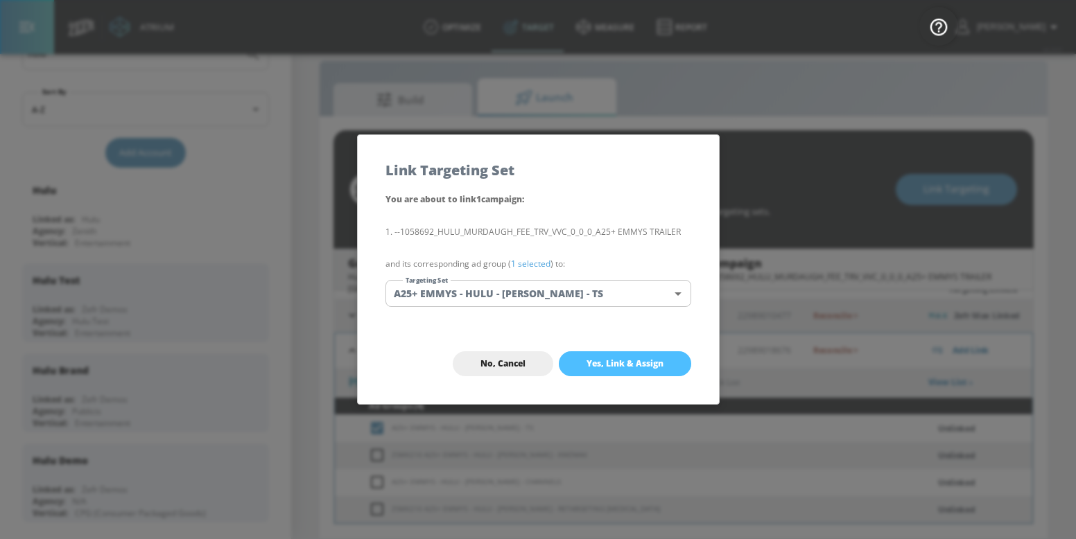
click at [606, 368] on span "Yes, Link & Assign" at bounding box center [624, 363] width 77 height 11
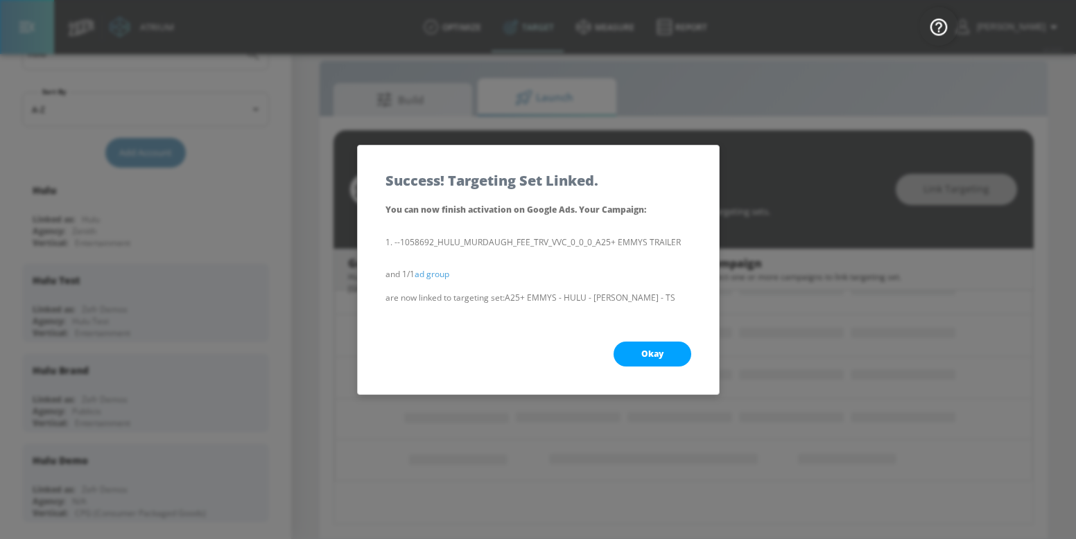
click at [635, 358] on button "Okay" at bounding box center [652, 354] width 78 height 25
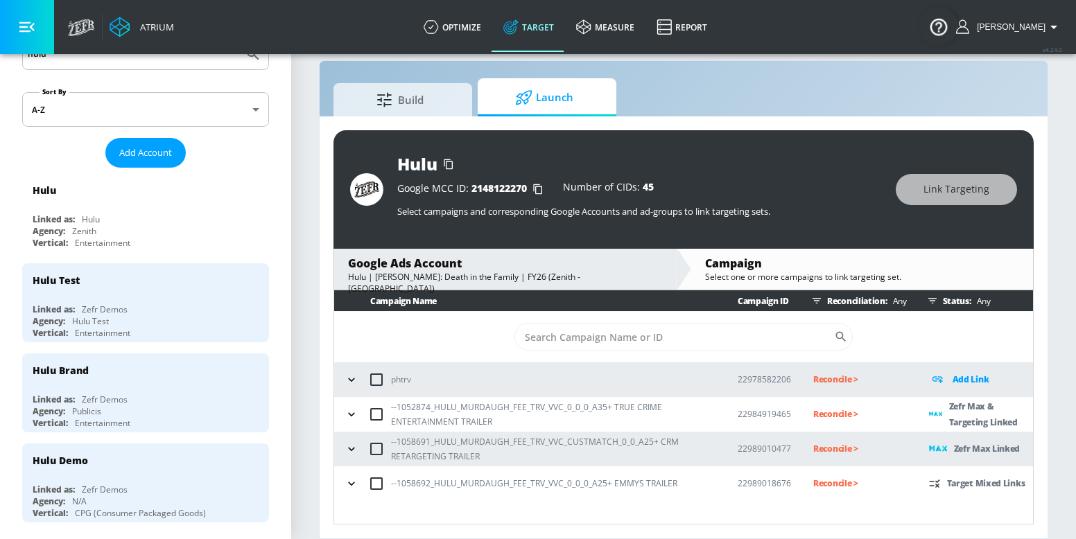
click at [342, 414] on button "button" at bounding box center [351, 414] width 21 height 21
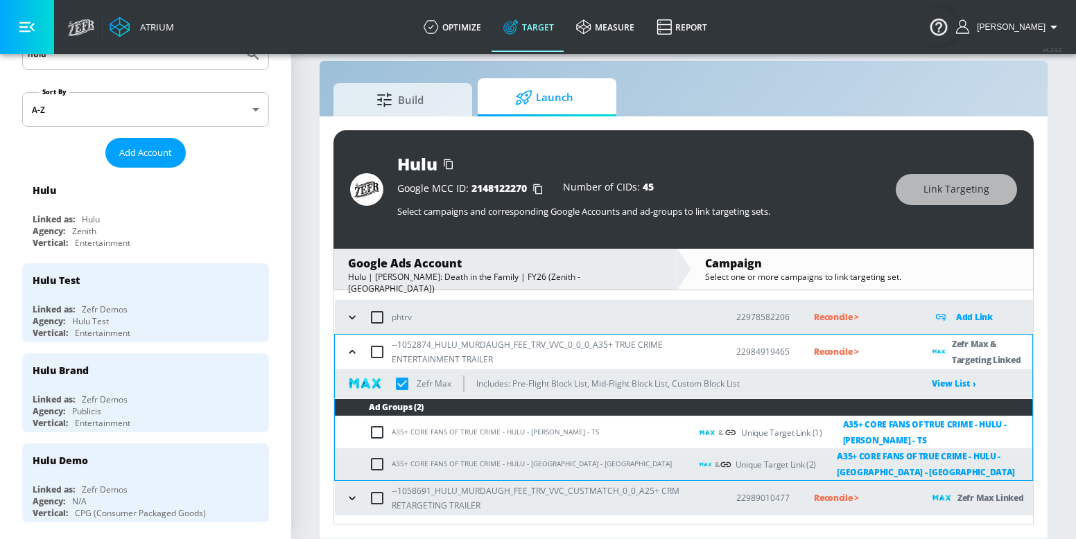
scroll to position [63, 0]
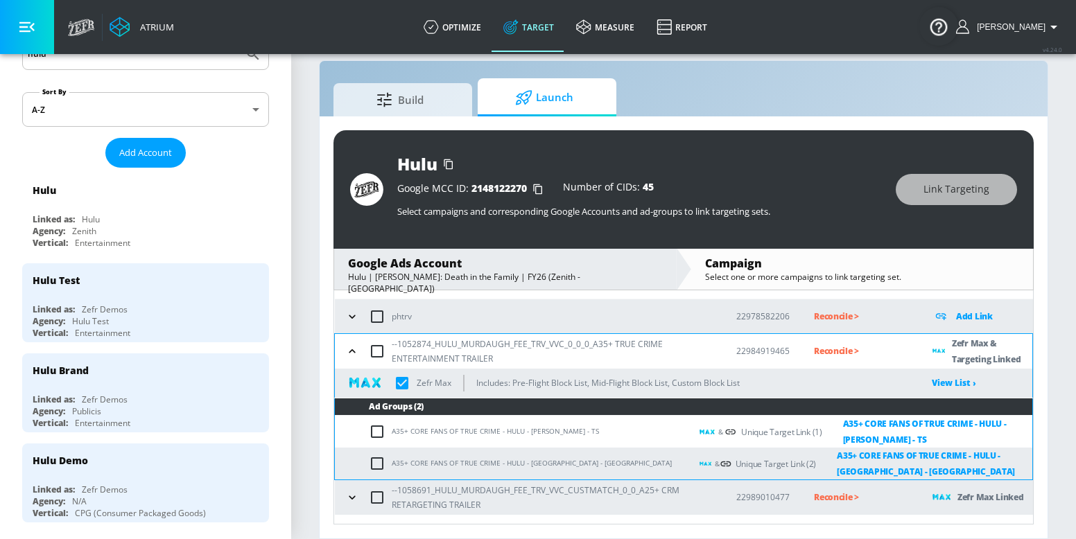
click at [351, 356] on icon "button" at bounding box center [352, 351] width 14 height 14
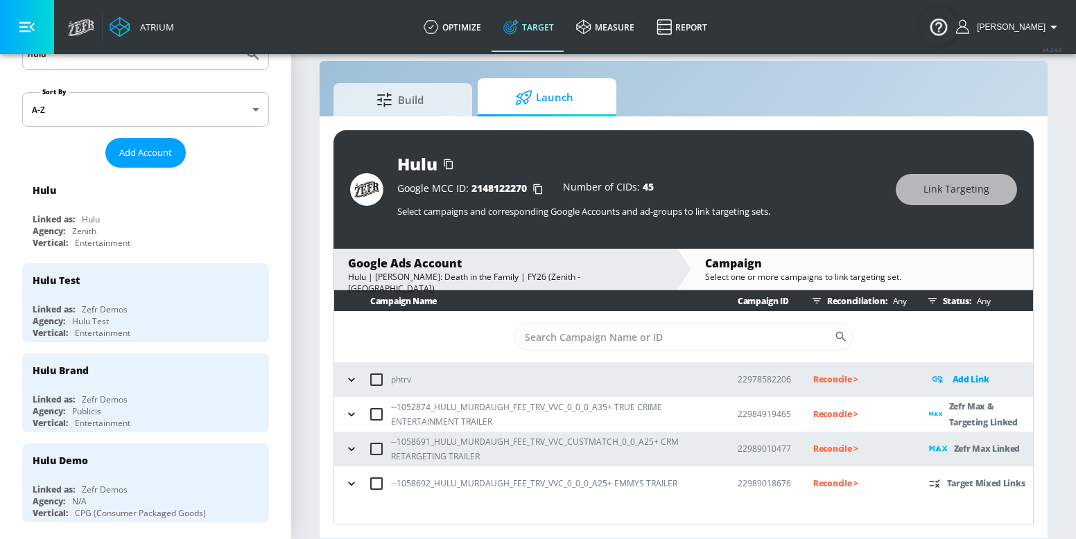
click at [354, 439] on button "button" at bounding box center [351, 449] width 21 height 21
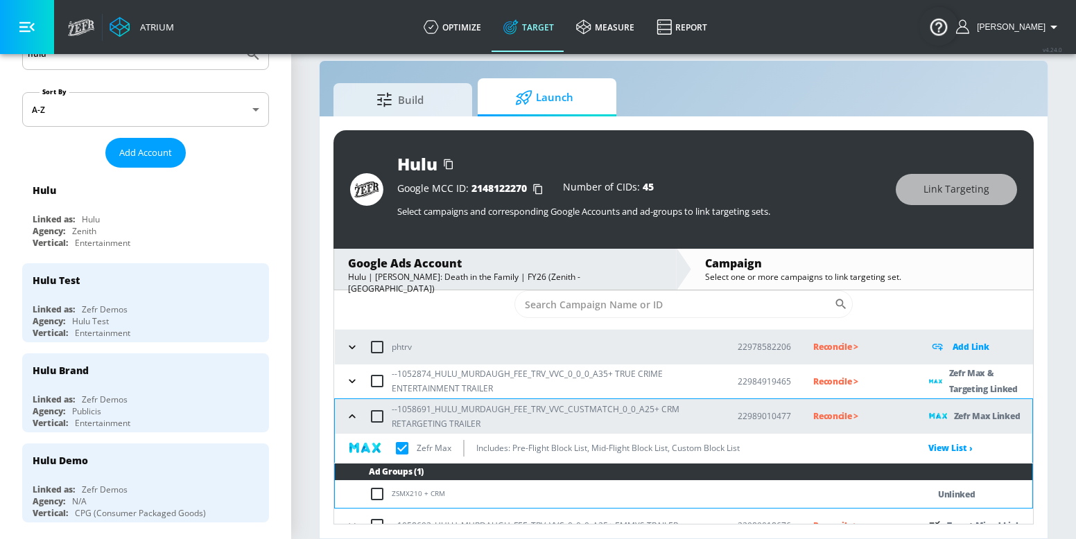
scroll to position [51, 0]
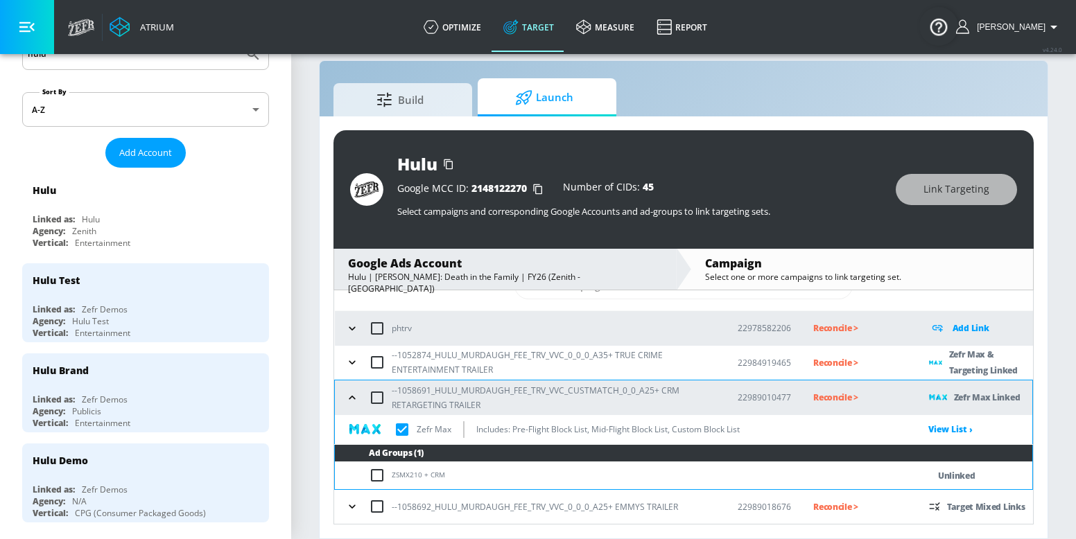
click at [349, 503] on icon "button" at bounding box center [352, 507] width 14 height 14
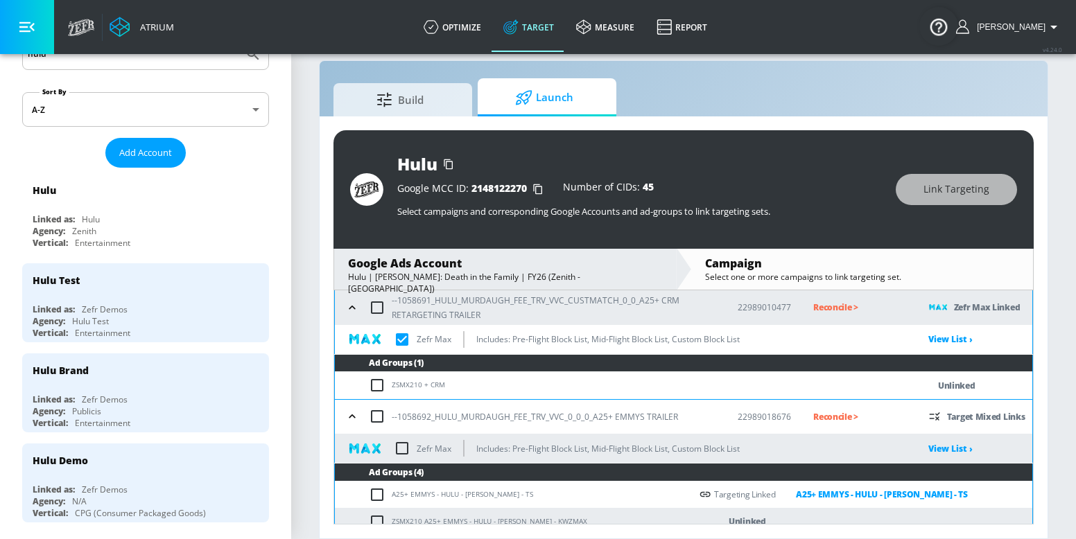
scroll to position [207, 0]
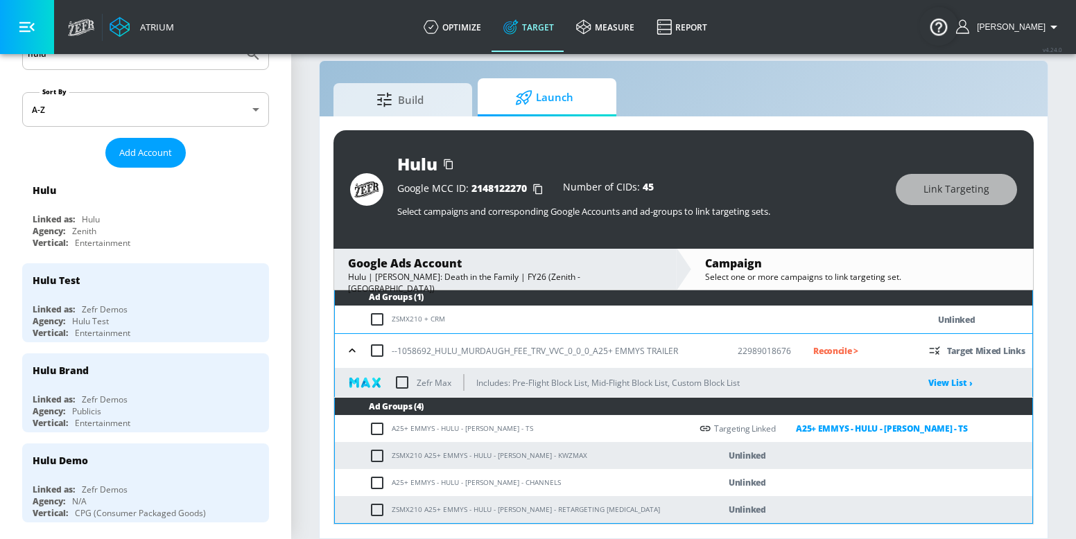
click at [404, 378] on input "checkbox" at bounding box center [401, 382] width 29 height 29
checkbox input "true"
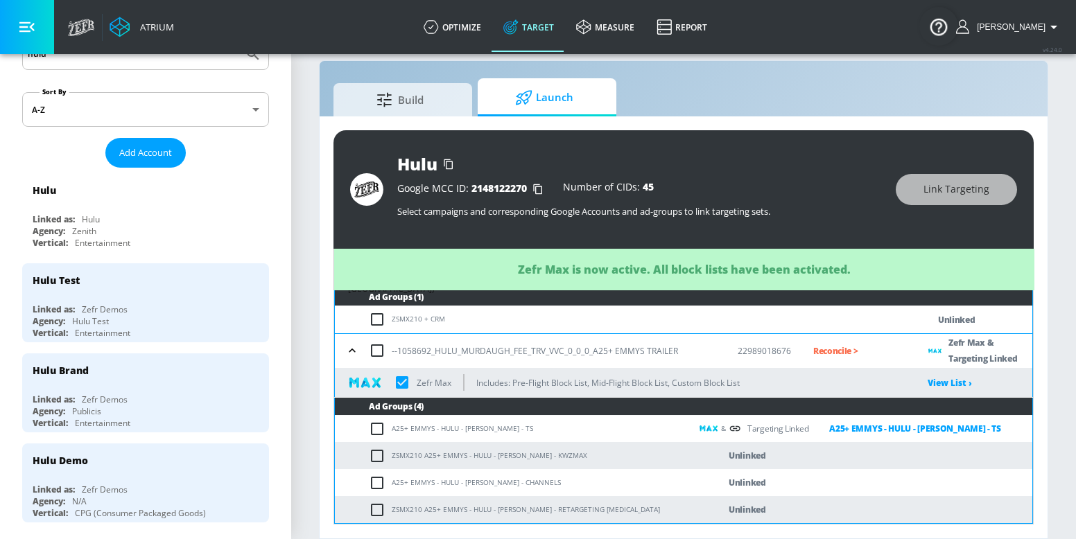
checkbox input "true"
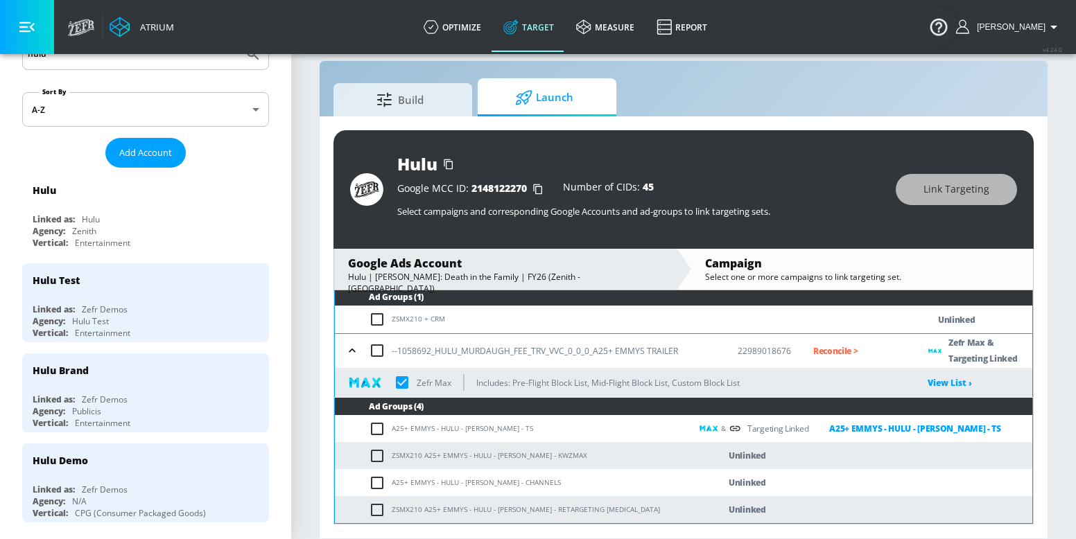
click at [353, 346] on icon "button" at bounding box center [352, 351] width 14 height 14
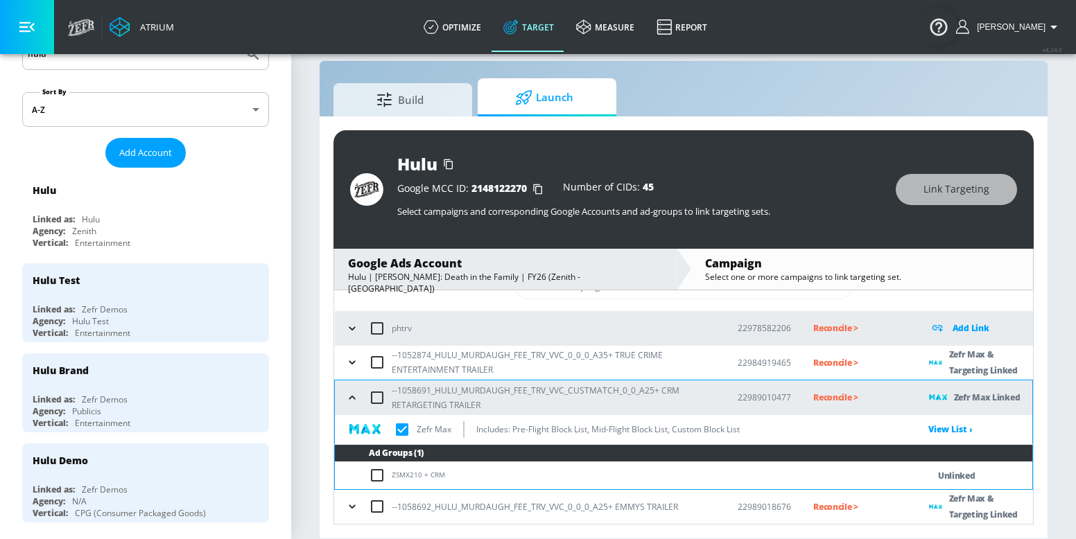
scroll to position [51, 0]
click at [358, 400] on icon "button" at bounding box center [352, 398] width 14 height 14
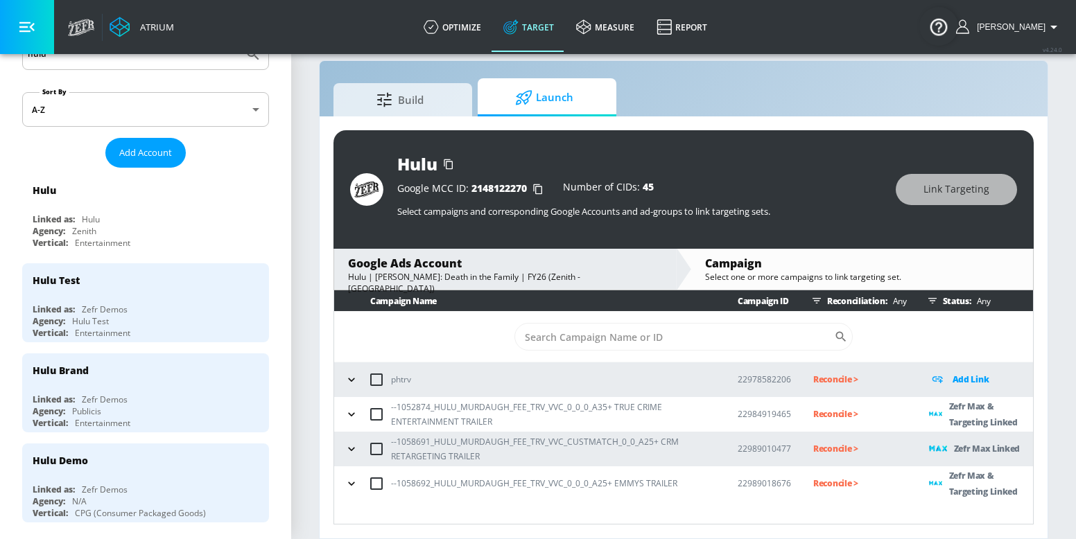
scroll to position [0, 0]
click at [833, 407] on p "Reconcile >" at bounding box center [860, 414] width 94 height 16
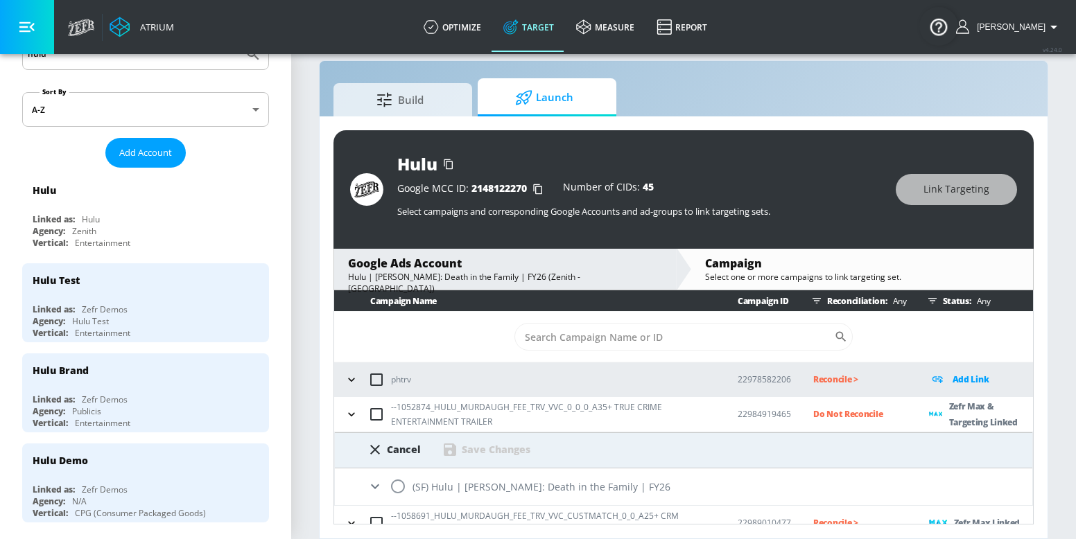
click at [399, 482] on input "radio" at bounding box center [397, 486] width 29 height 29
radio input "true"
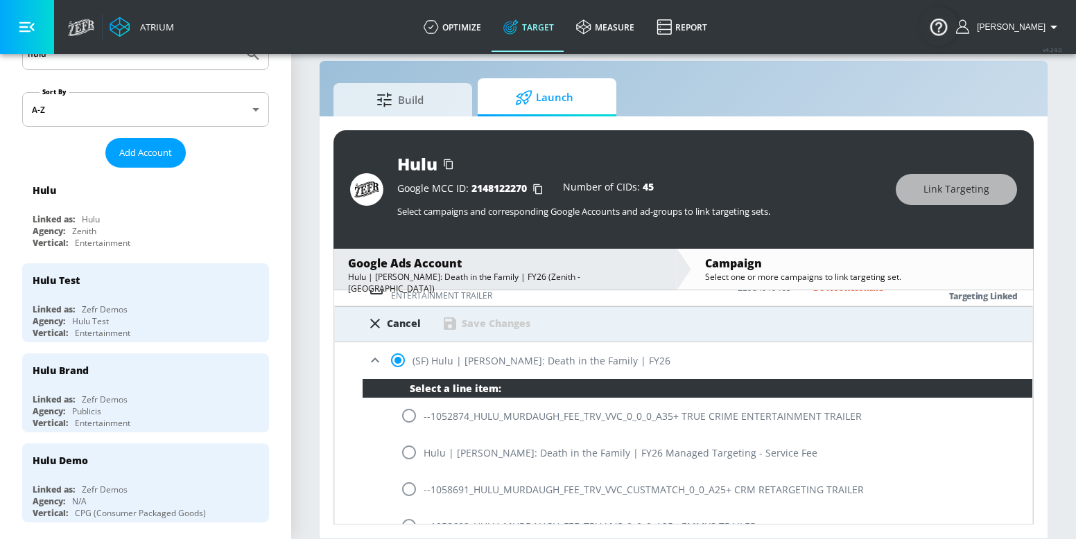
scroll to position [133, 0]
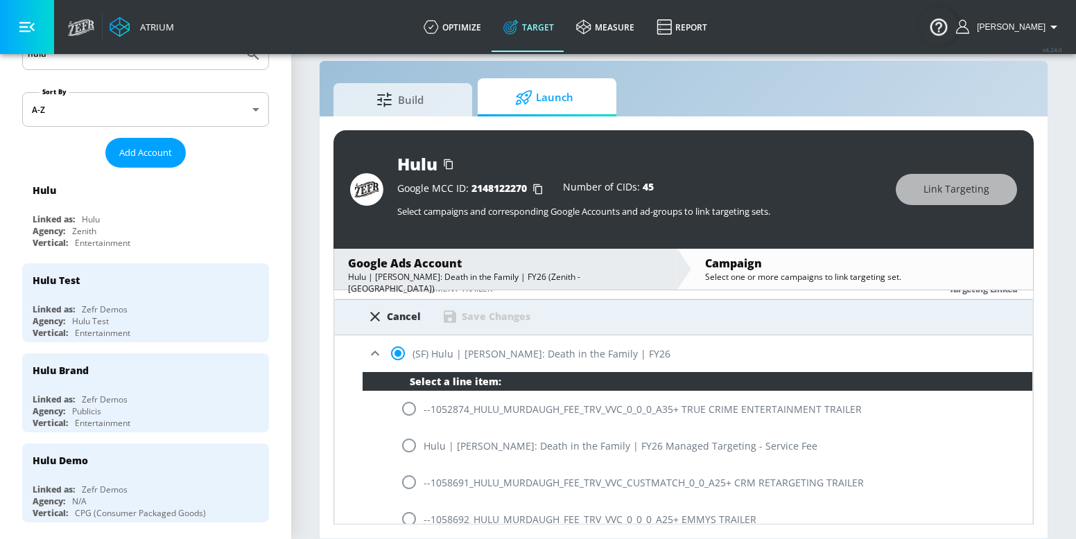
click at [409, 412] on input "radio" at bounding box center [408, 408] width 29 height 29
radio input "true"
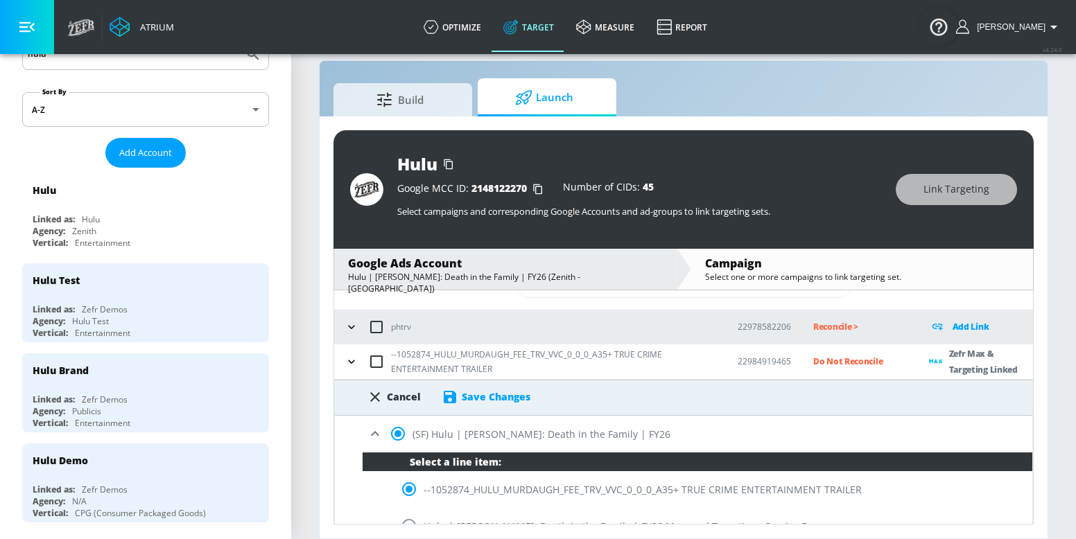
scroll to position [42, 0]
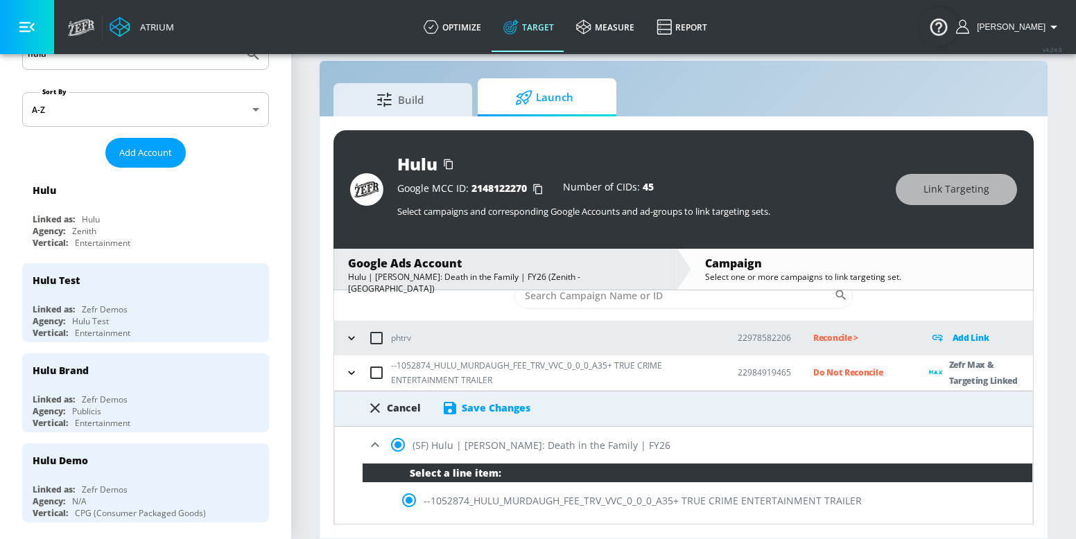
click at [464, 412] on div "Save Changes" at bounding box center [496, 407] width 69 height 13
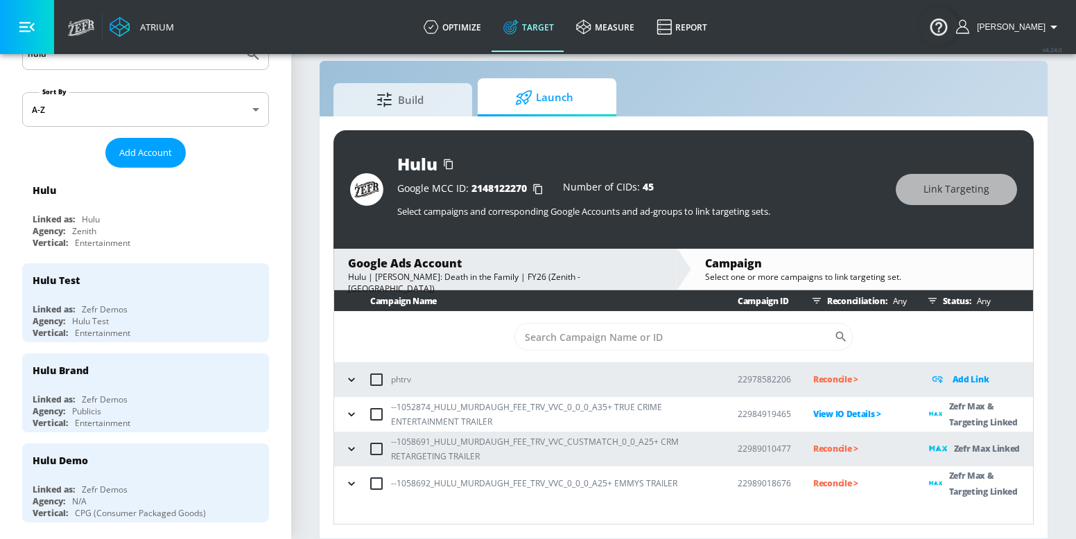
scroll to position [0, 0]
click at [841, 451] on p "Reconcile >" at bounding box center [860, 449] width 94 height 16
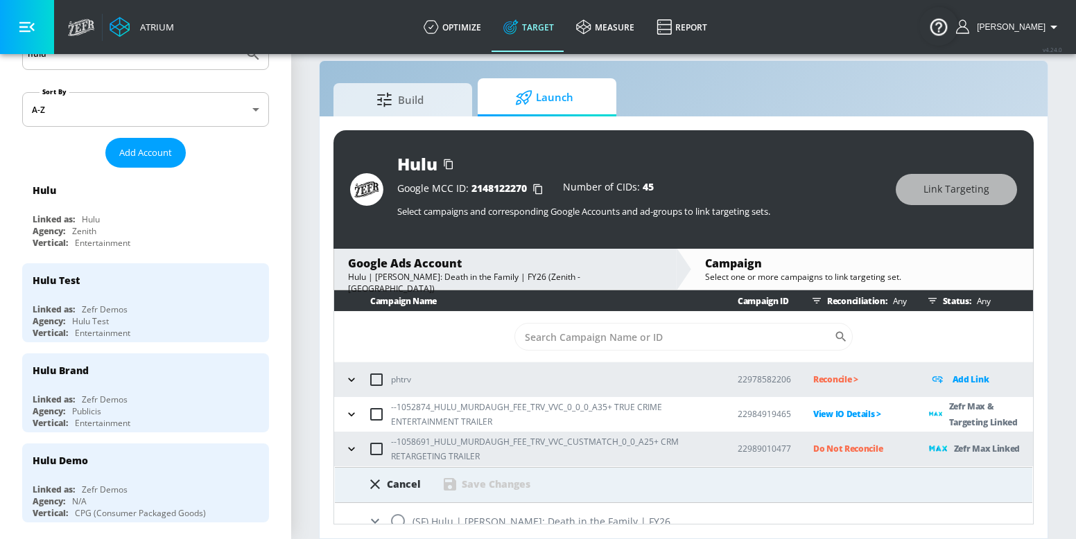
scroll to position [51, 0]
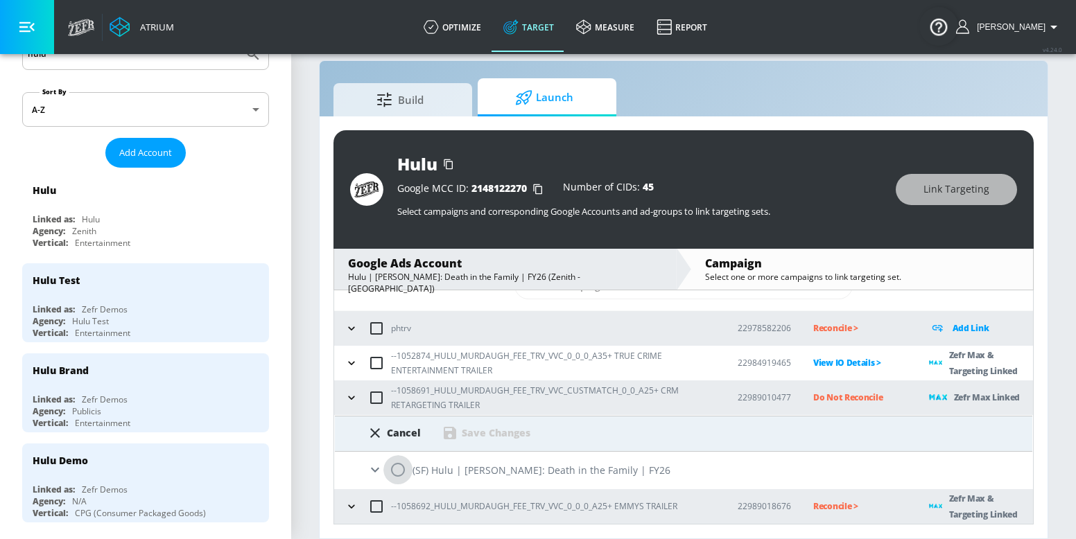
click at [405, 482] on input "radio" at bounding box center [397, 469] width 29 height 29
radio input "true"
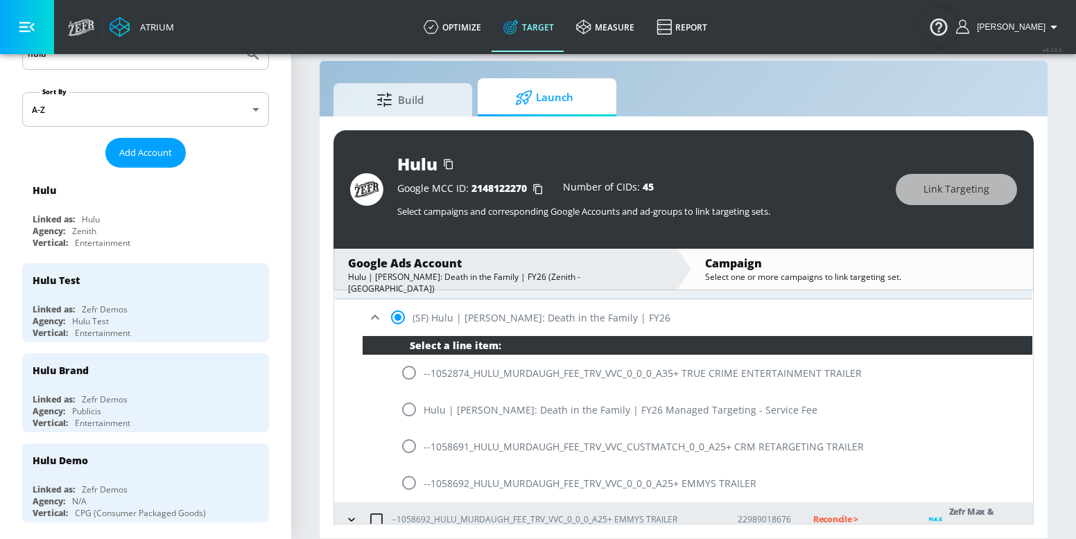
scroll to position [205, 0]
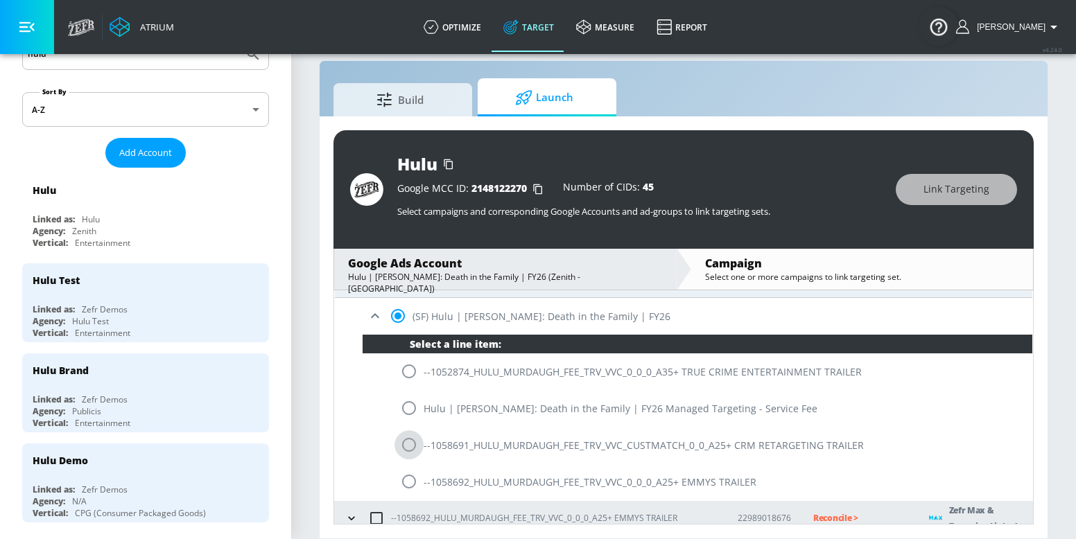
click at [404, 455] on input "radio" at bounding box center [408, 444] width 29 height 29
radio input "true"
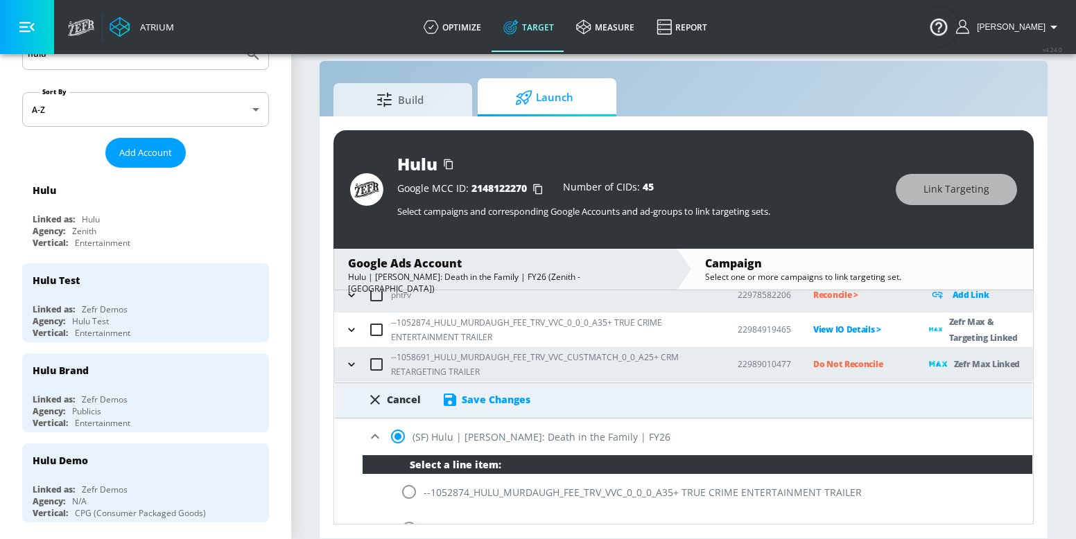
scroll to position [69, 0]
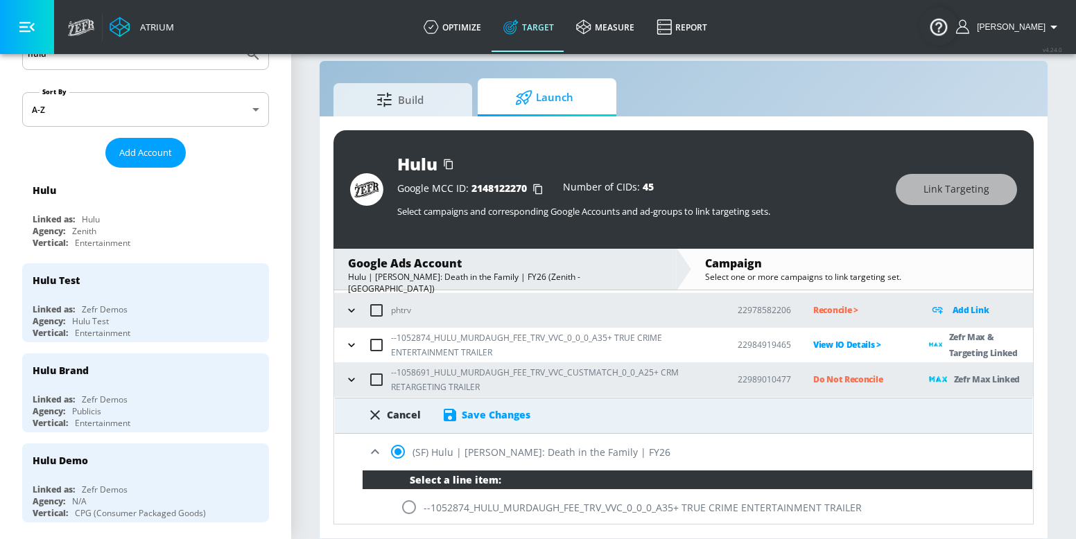
click at [460, 402] on div "Cancel Save Changes" at bounding box center [683, 410] width 697 height 25
click at [462, 410] on div "Save Changes" at bounding box center [496, 414] width 69 height 13
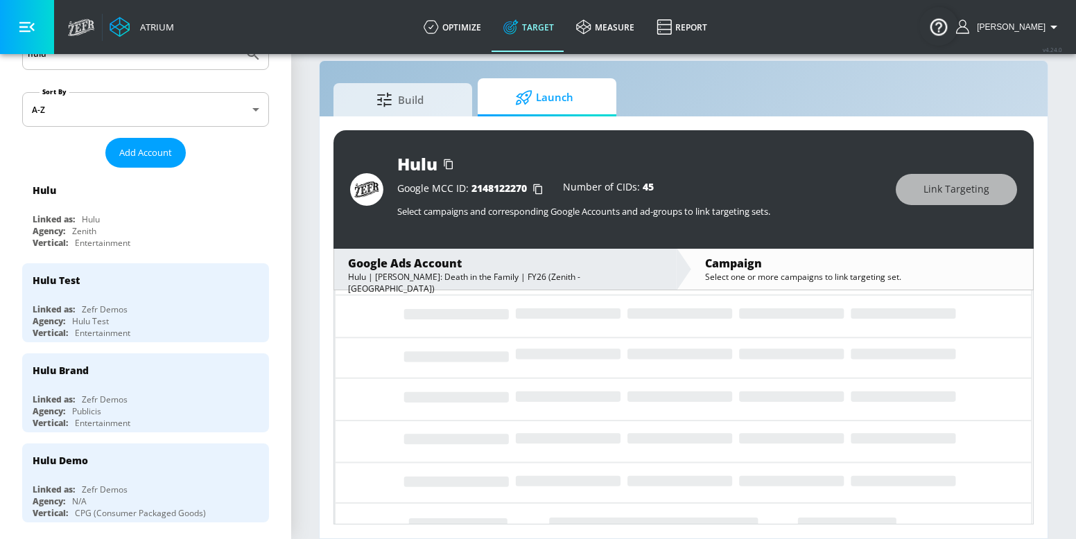
scroll to position [0, 0]
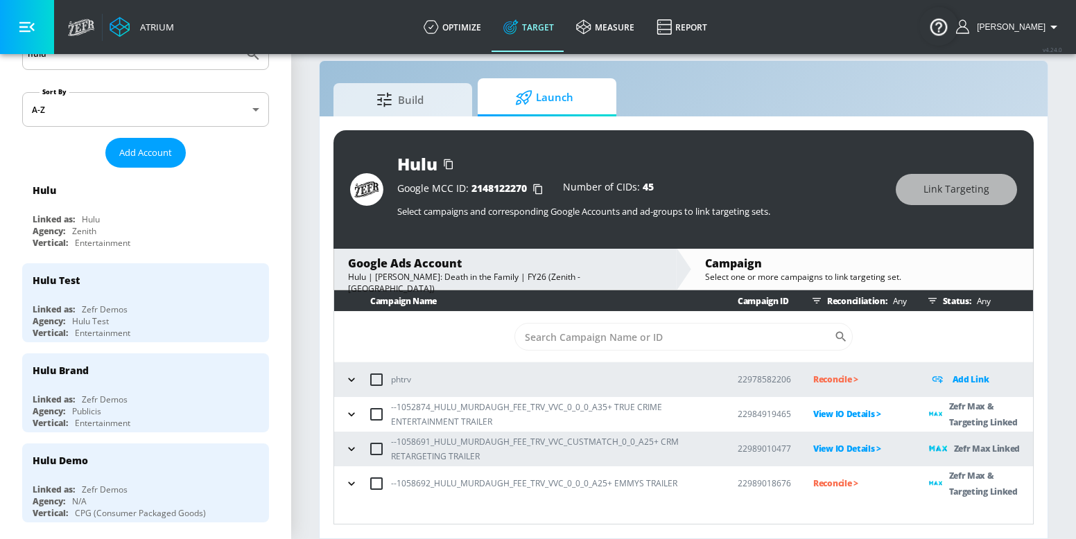
click at [831, 477] on p "Reconcile >" at bounding box center [860, 483] width 94 height 16
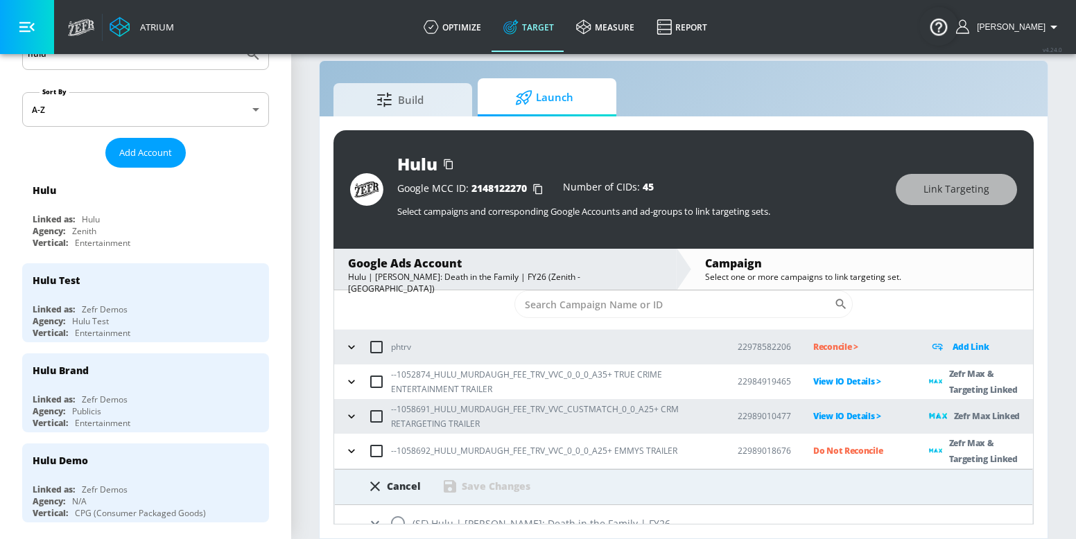
scroll to position [51, 0]
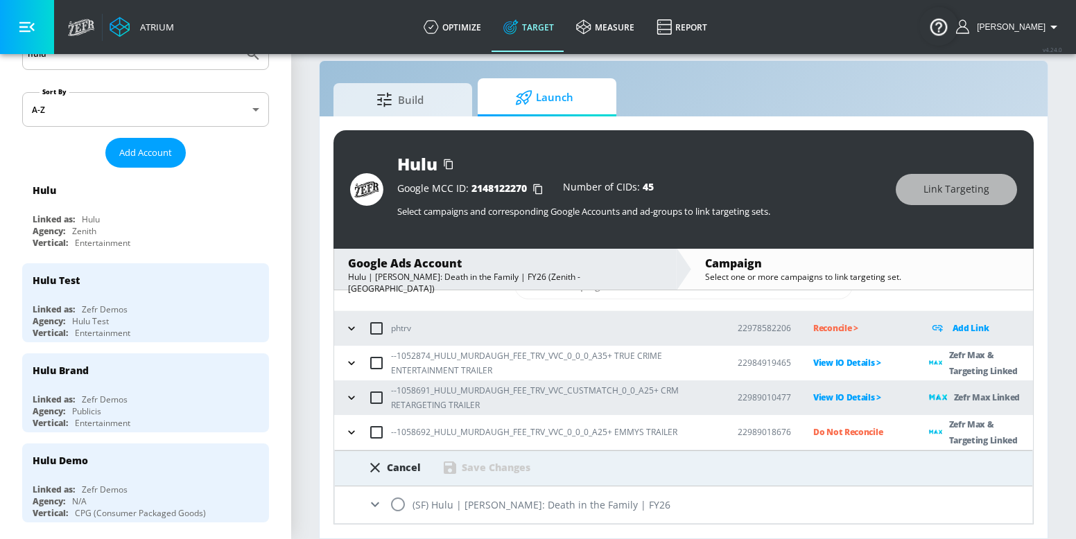
click at [401, 507] on input "radio" at bounding box center [397, 504] width 29 height 29
radio input "true"
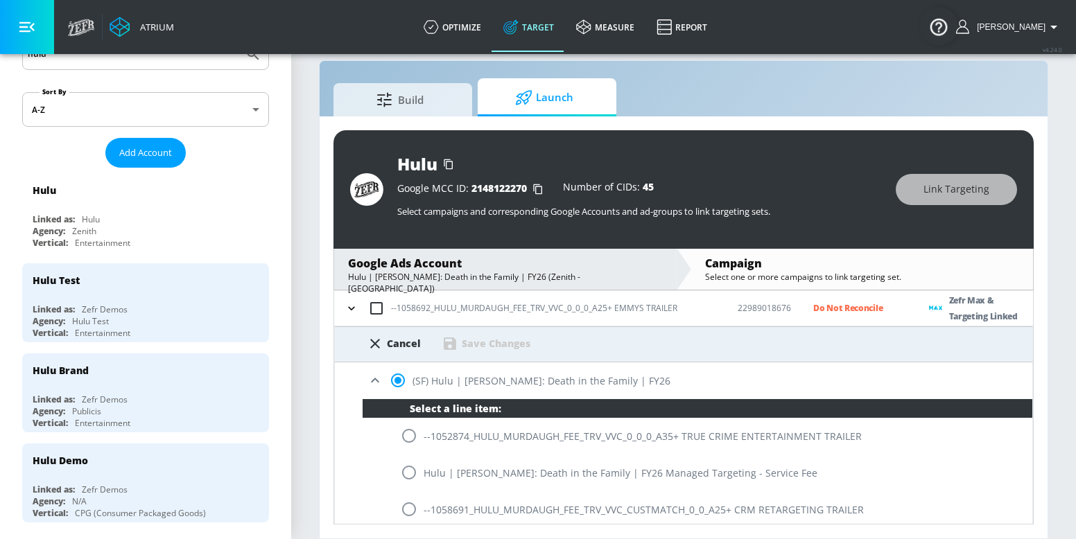
scroll to position [217, 0]
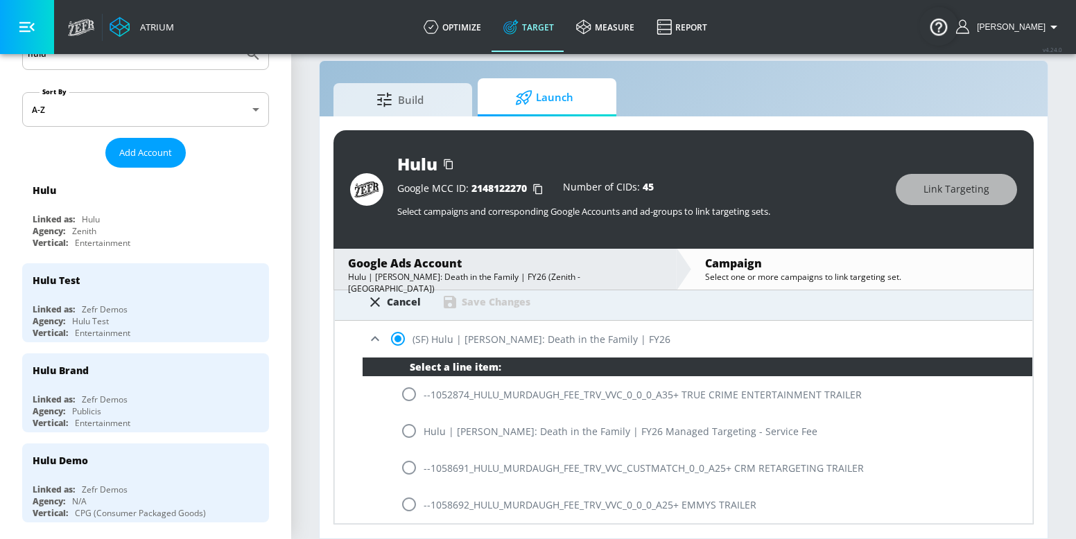
click at [405, 498] on input "radio" at bounding box center [408, 504] width 29 height 29
radio input "true"
click at [462, 298] on div "Save Changes" at bounding box center [496, 301] width 69 height 13
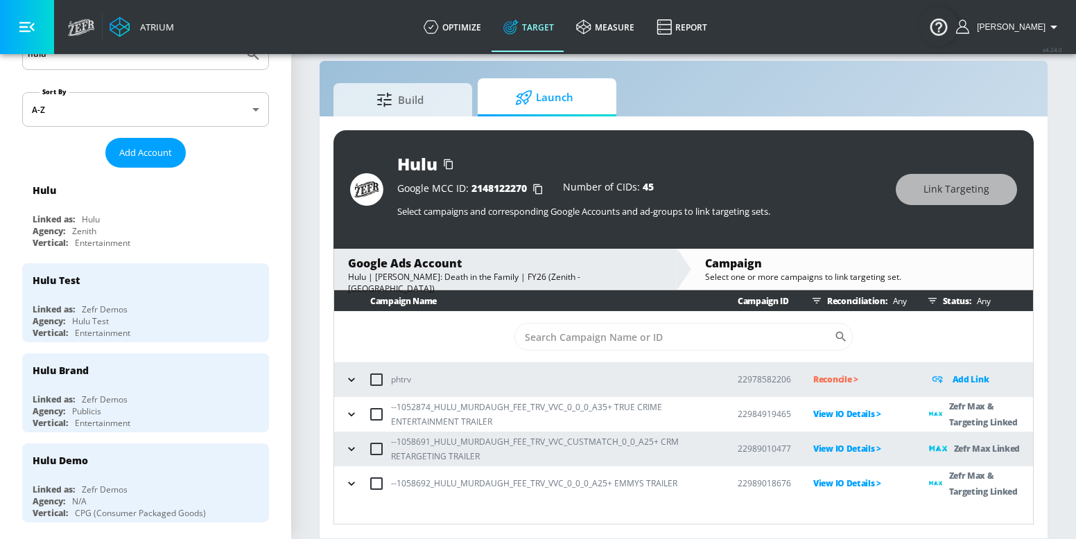
scroll to position [0, 0]
click at [357, 405] on button "button" at bounding box center [351, 414] width 21 height 21
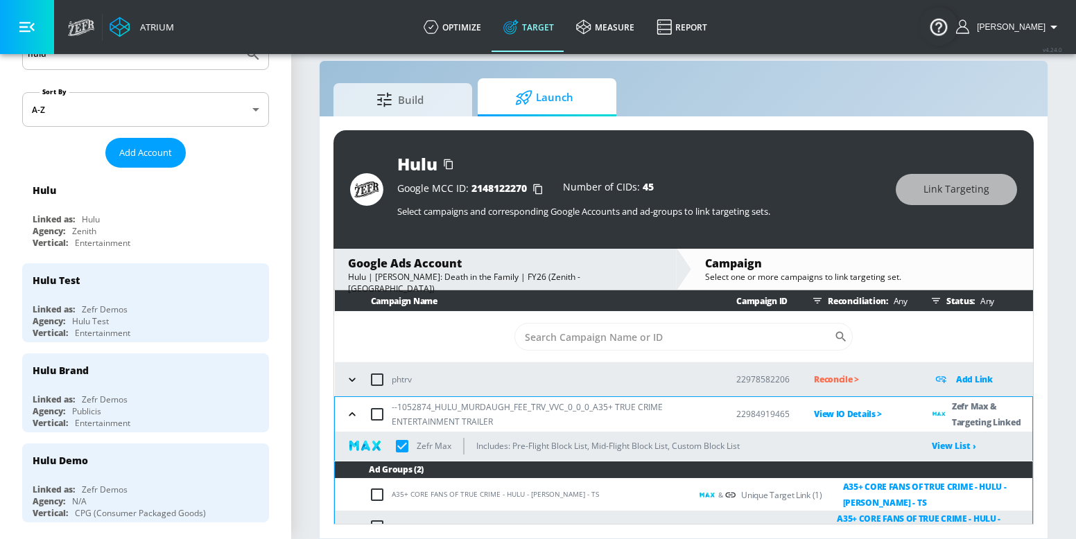
scroll to position [89, 0]
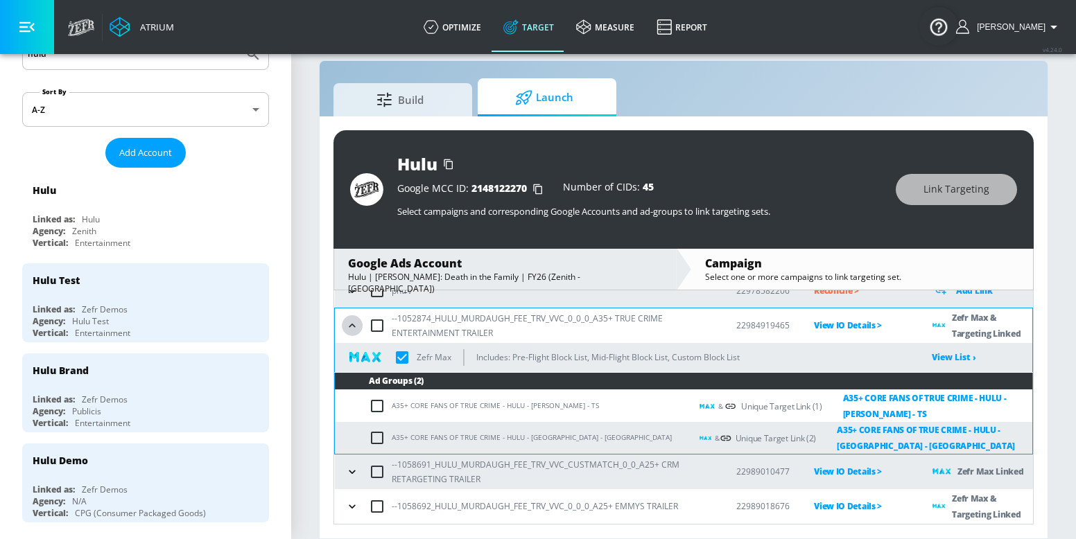
click at [353, 326] on icon "button" at bounding box center [352, 326] width 14 height 14
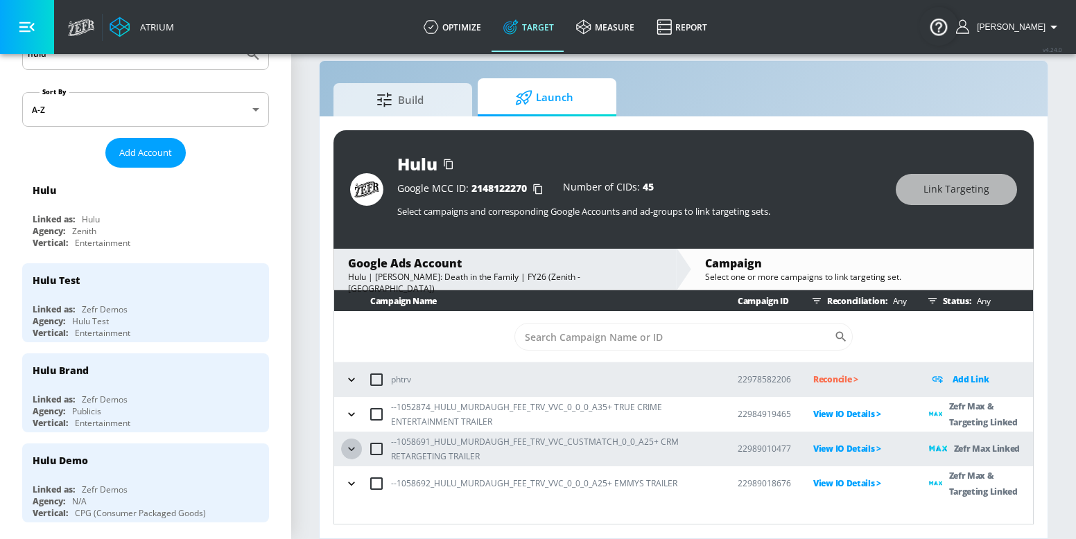
click at [344, 453] on icon "button" at bounding box center [351, 449] width 14 height 14
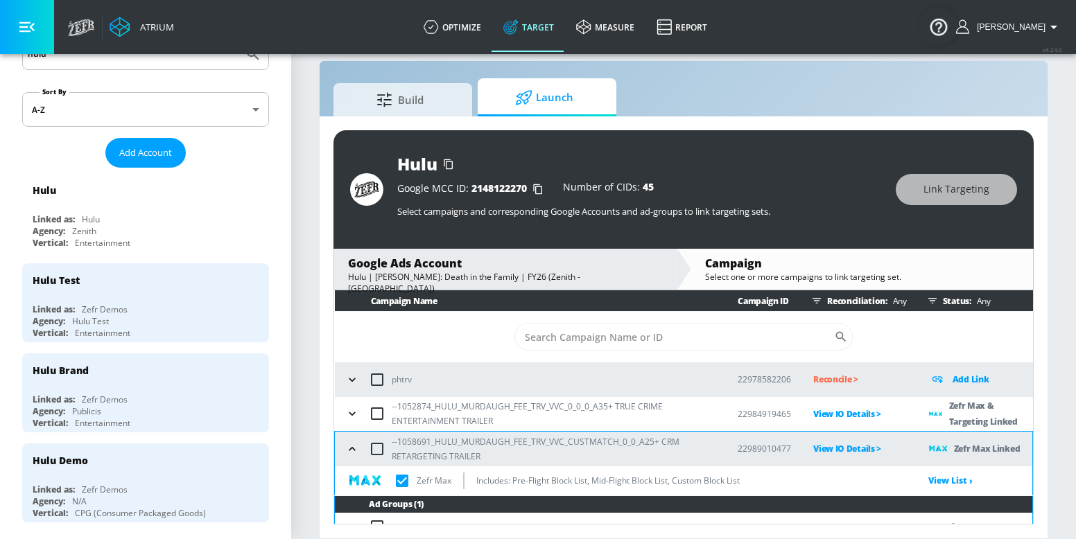
scroll to position [51, 0]
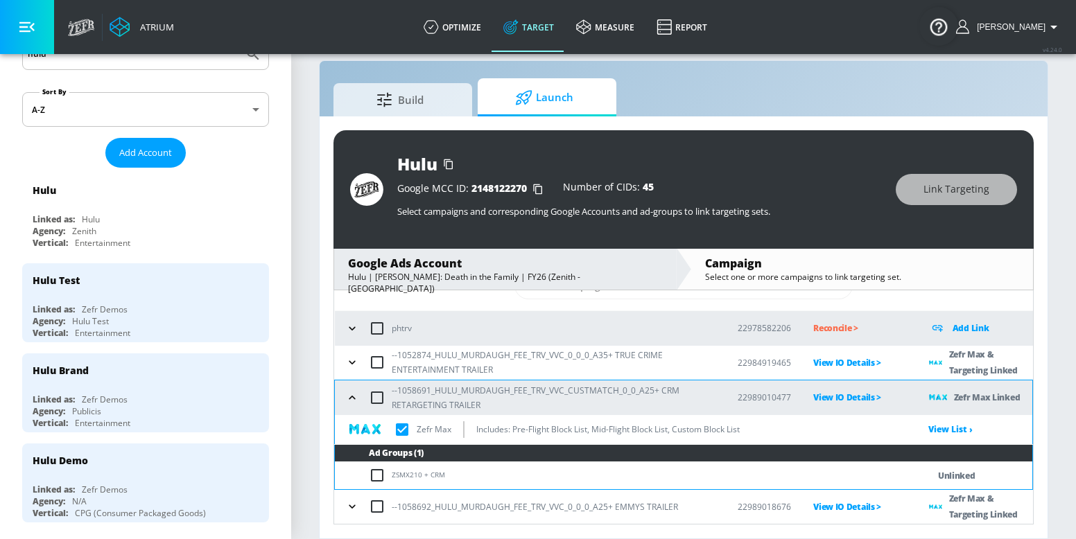
click at [349, 507] on icon "button" at bounding box center [352, 507] width 14 height 14
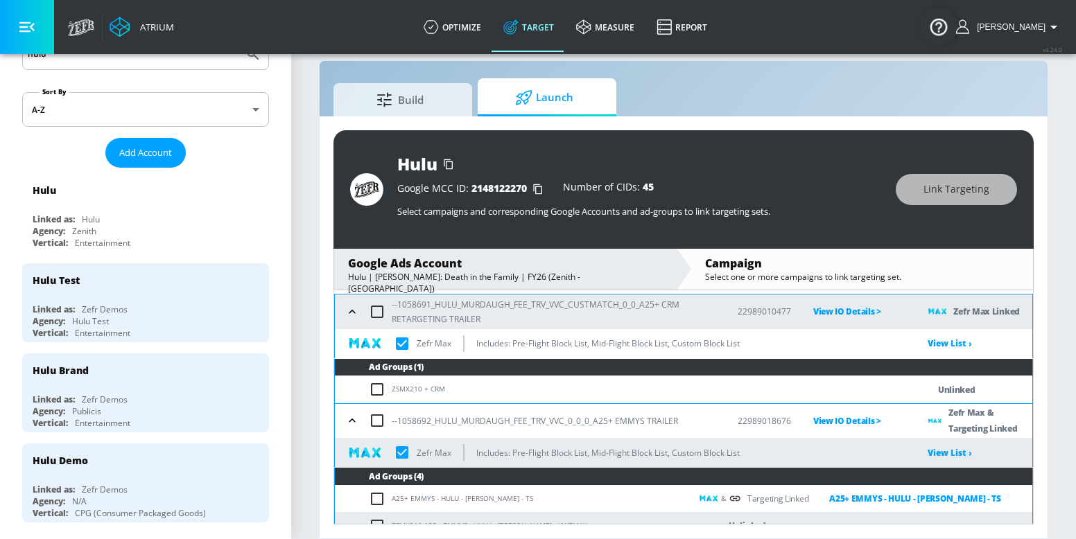
scroll to position [207, 0]
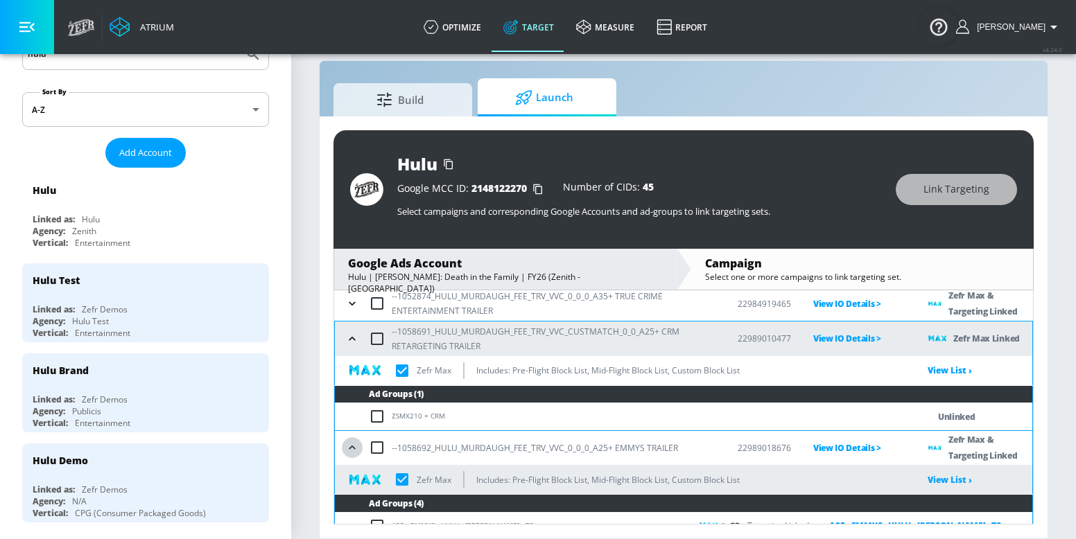
click at [358, 444] on icon "button" at bounding box center [352, 448] width 14 height 14
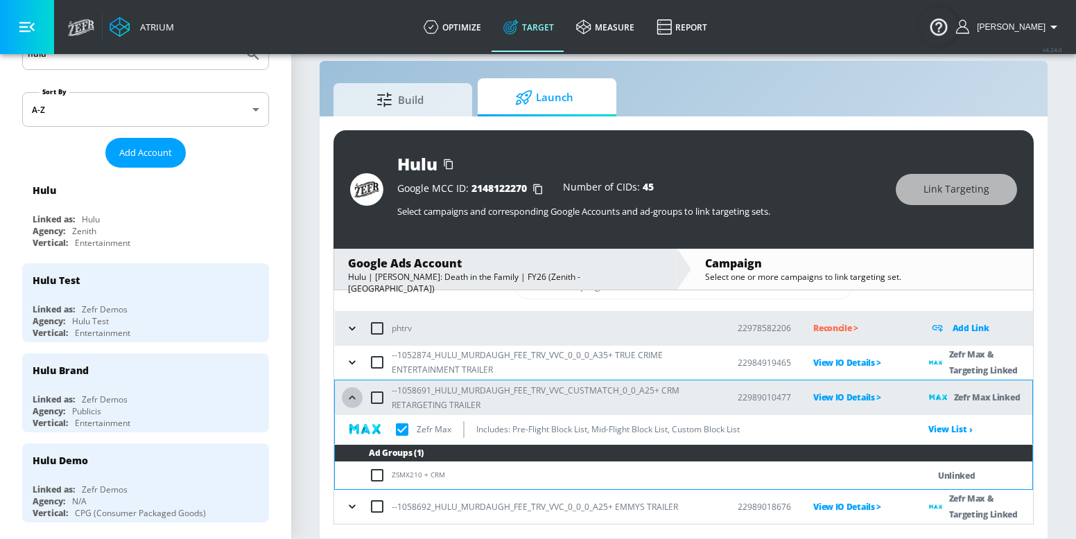
click at [349, 406] on button "button" at bounding box center [352, 397] width 21 height 21
